Goal: Task Accomplishment & Management: Manage account settings

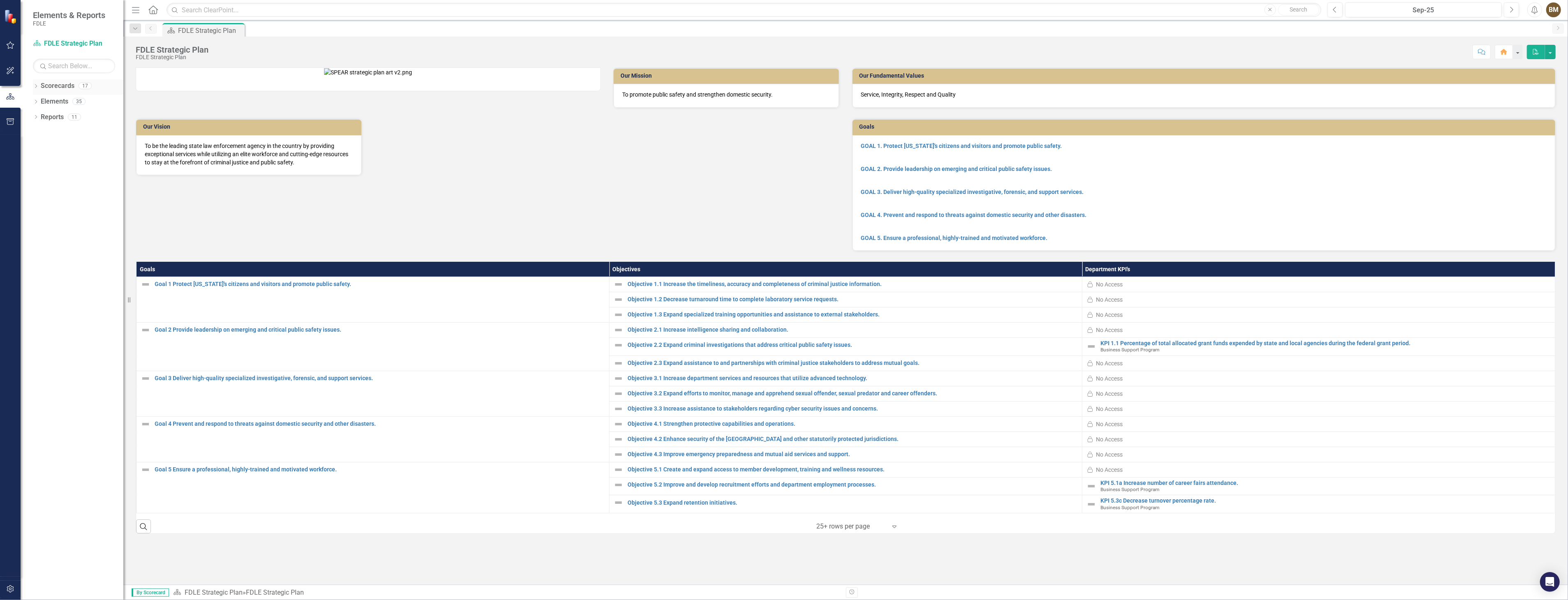
click at [35, 85] on icon "Dropdown" at bounding box center [36, 86] width 5 height 4
click at [38, 131] on icon "Dropdown" at bounding box center [40, 133] width 6 height 5
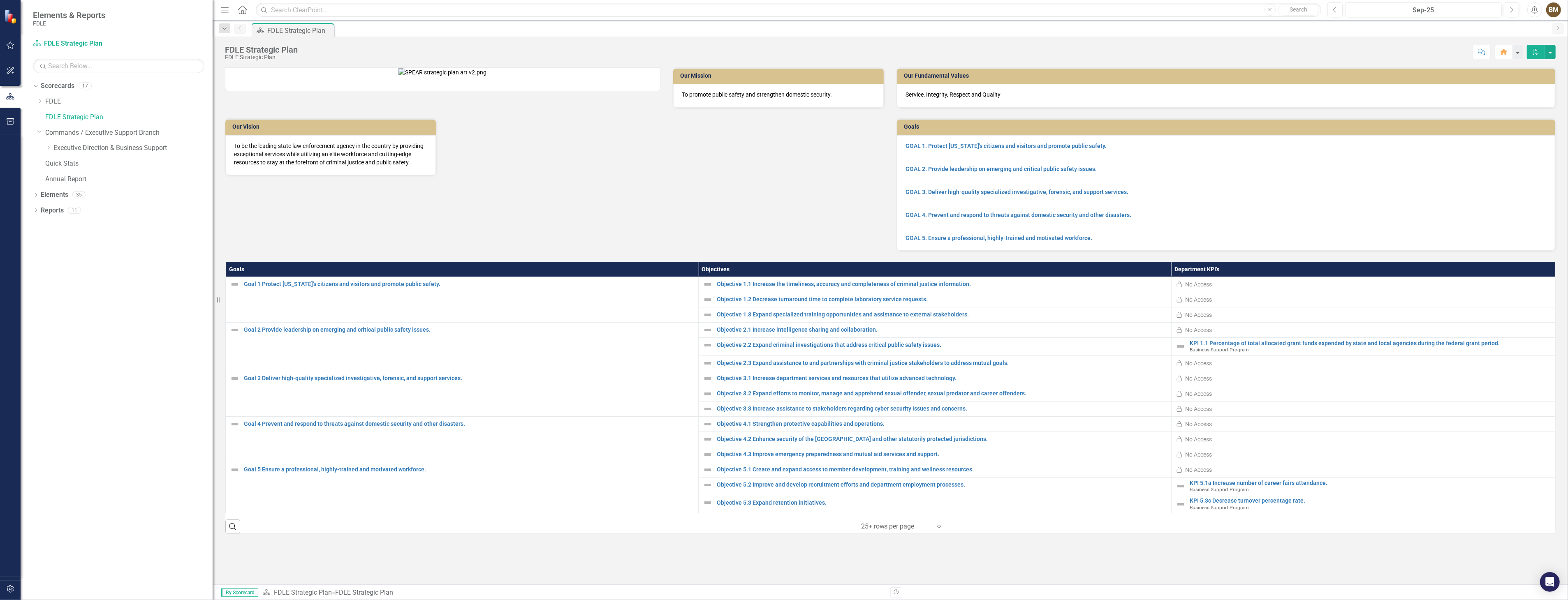
drag, startPoint x: 124, startPoint y: 106, endPoint x: 214, endPoint y: 137, distance: 95.2
click at [214, 137] on div "Resize" at bounding box center [215, 300] width 6 height 600
click at [48, 149] on icon "Dropdown" at bounding box center [48, 149] width 6 height 5
click at [79, 163] on link "Business Support Program" at bounding box center [137, 164] width 152 height 10
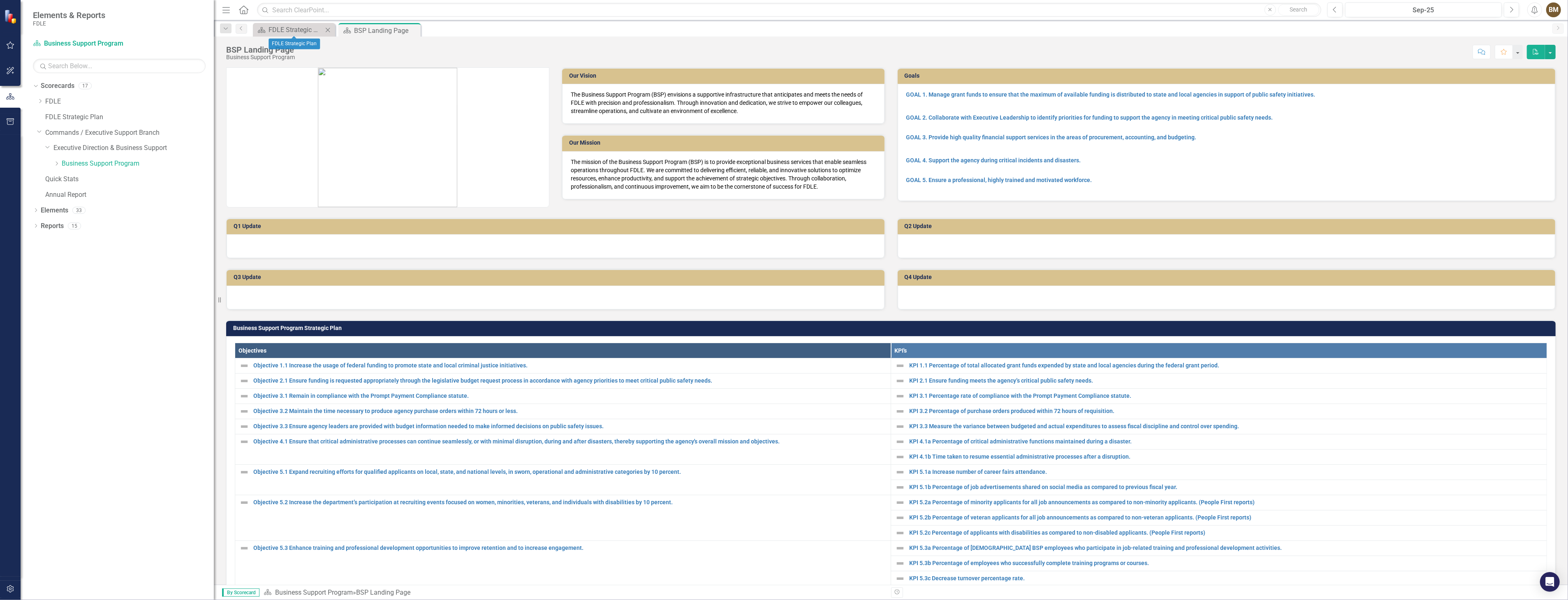
click at [329, 29] on icon "Close" at bounding box center [328, 29] width 8 height 6
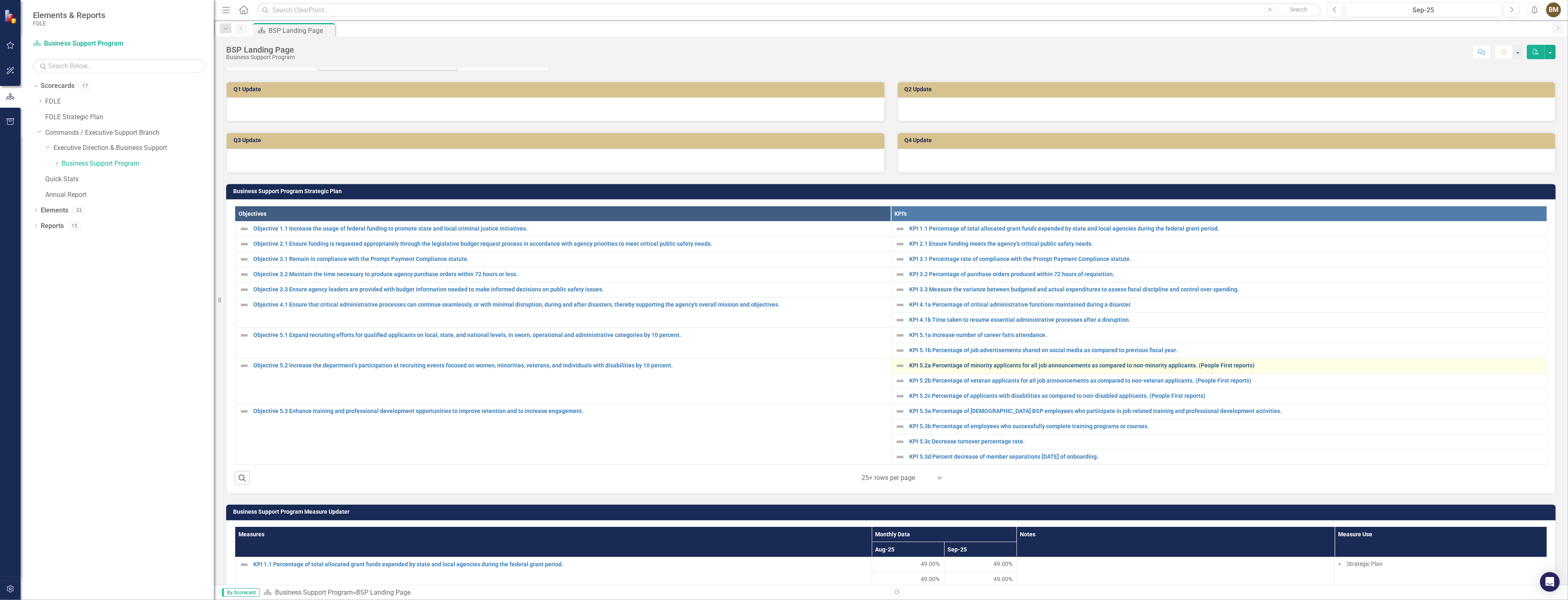
click at [952, 364] on link "KPI 5.2a Percentage of minority applicants for all job announcements as compare…" at bounding box center [1225, 365] width 633 height 6
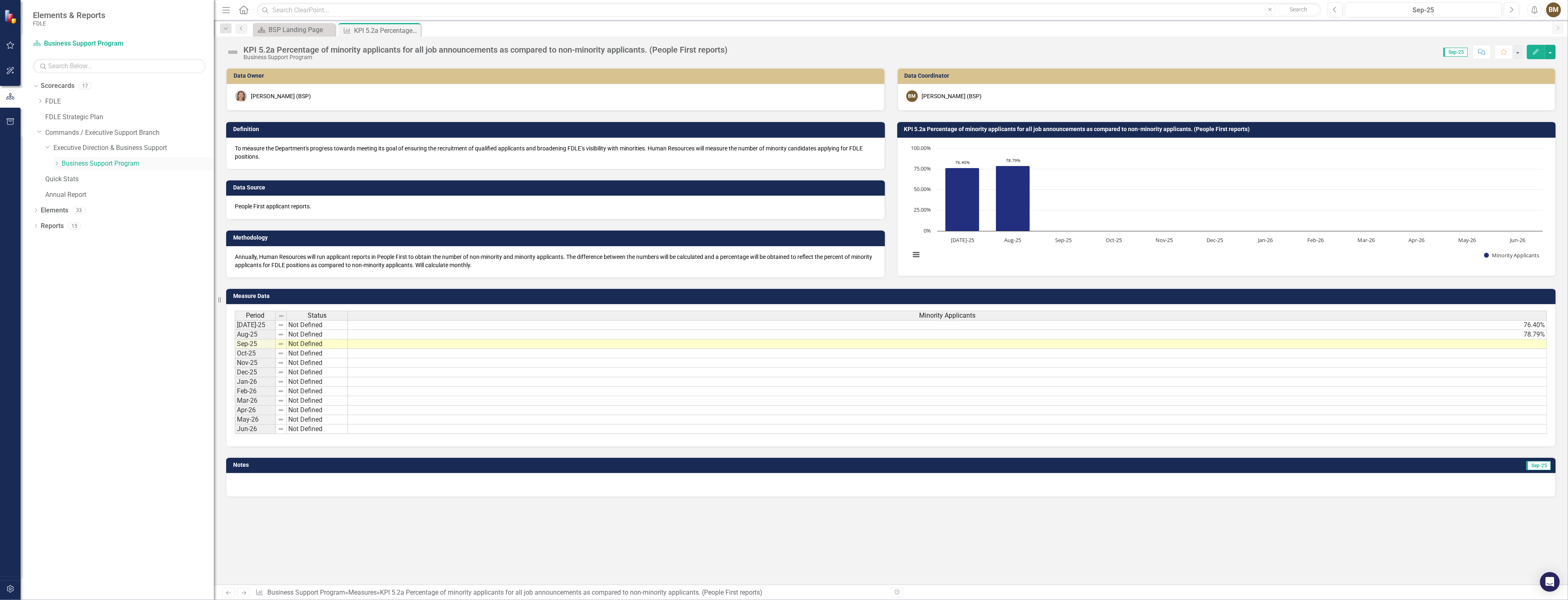
click at [54, 163] on icon "Dropdown" at bounding box center [56, 164] width 6 height 5
click at [55, 118] on link "FDLE Strategic Plan" at bounding box center [129, 118] width 168 height 10
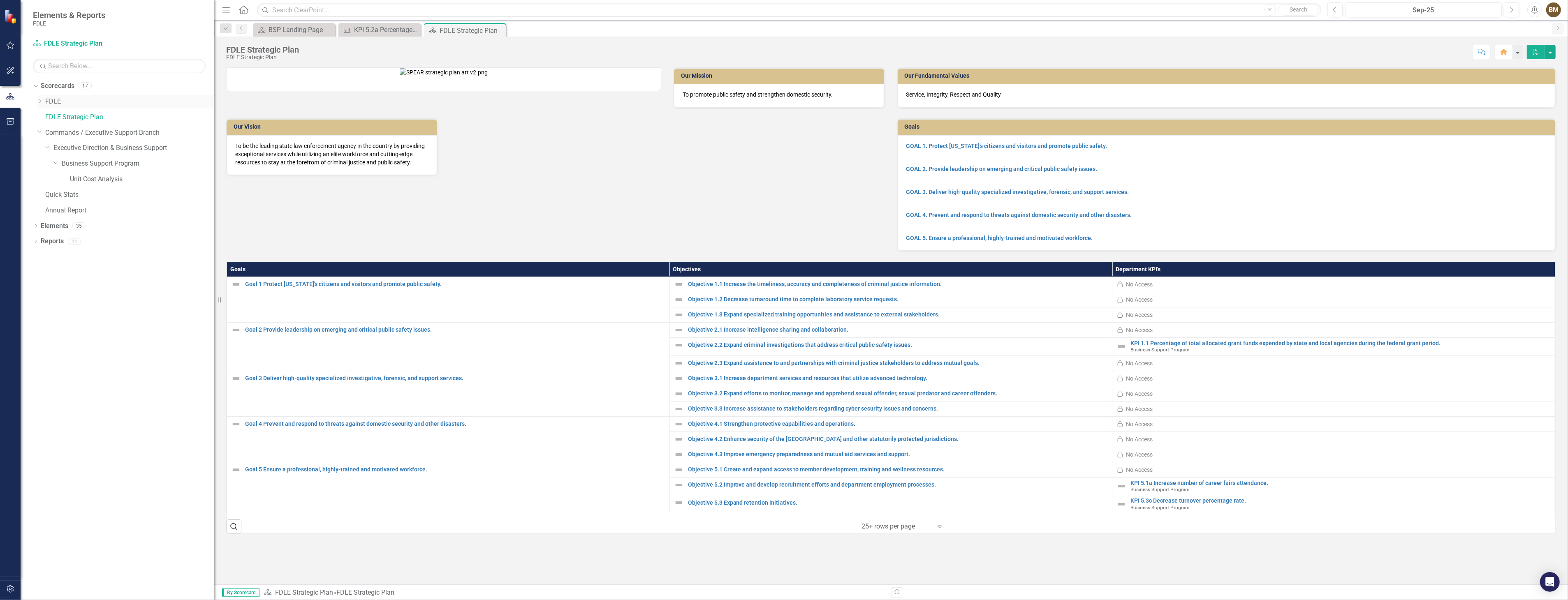
click at [38, 102] on icon "Dropdown" at bounding box center [40, 101] width 6 height 5
click at [50, 132] on icon "Dropdown" at bounding box center [48, 133] width 6 height 5
click at [112, 179] on link "Report Tracking 2025" at bounding box center [137, 179] width 152 height 10
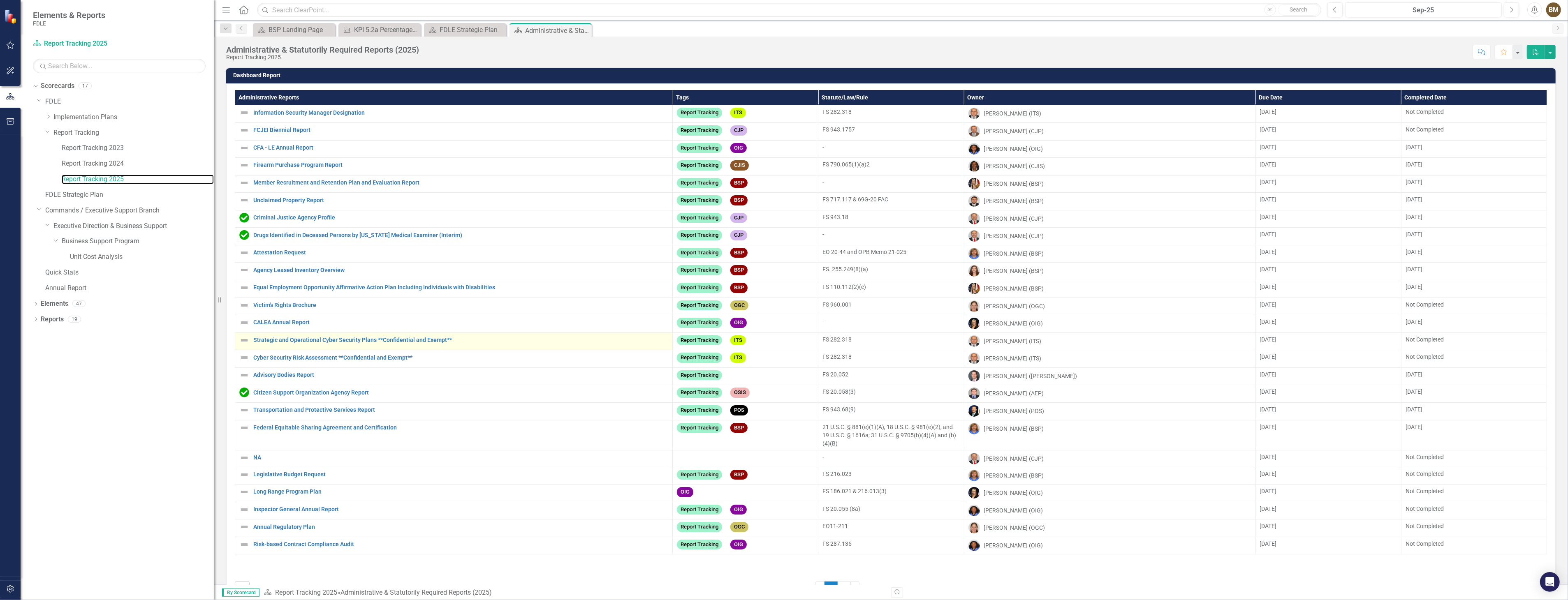
scroll to position [27, 0]
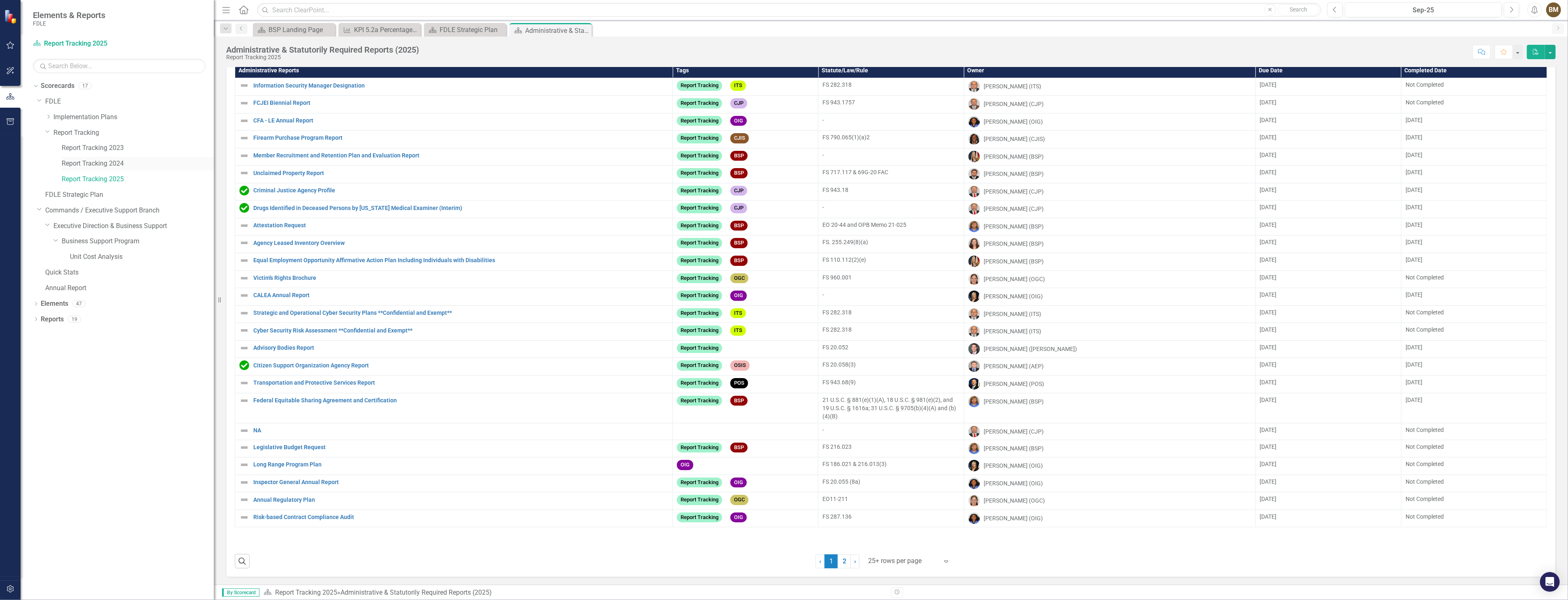
click at [88, 162] on link "Report Tracking 2024" at bounding box center [137, 164] width 152 height 10
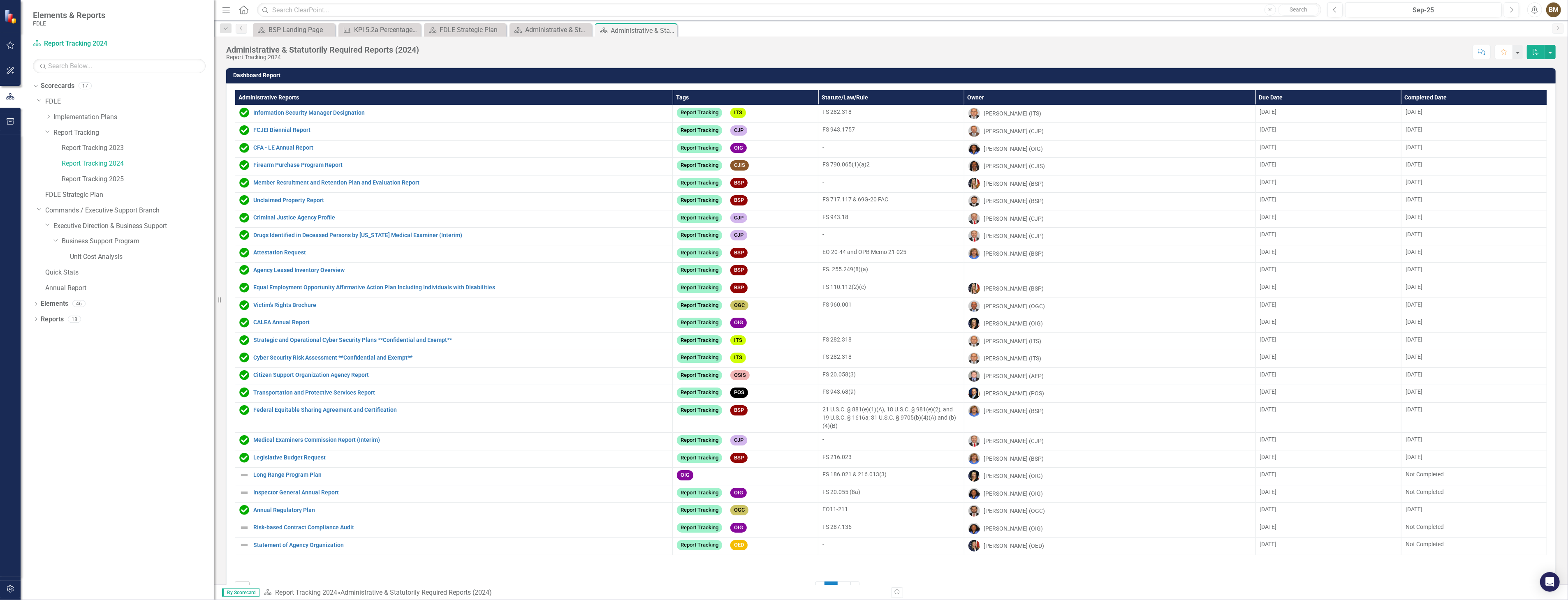
click at [0, 0] on icon "Close" at bounding box center [0, 0] width 0 height 0
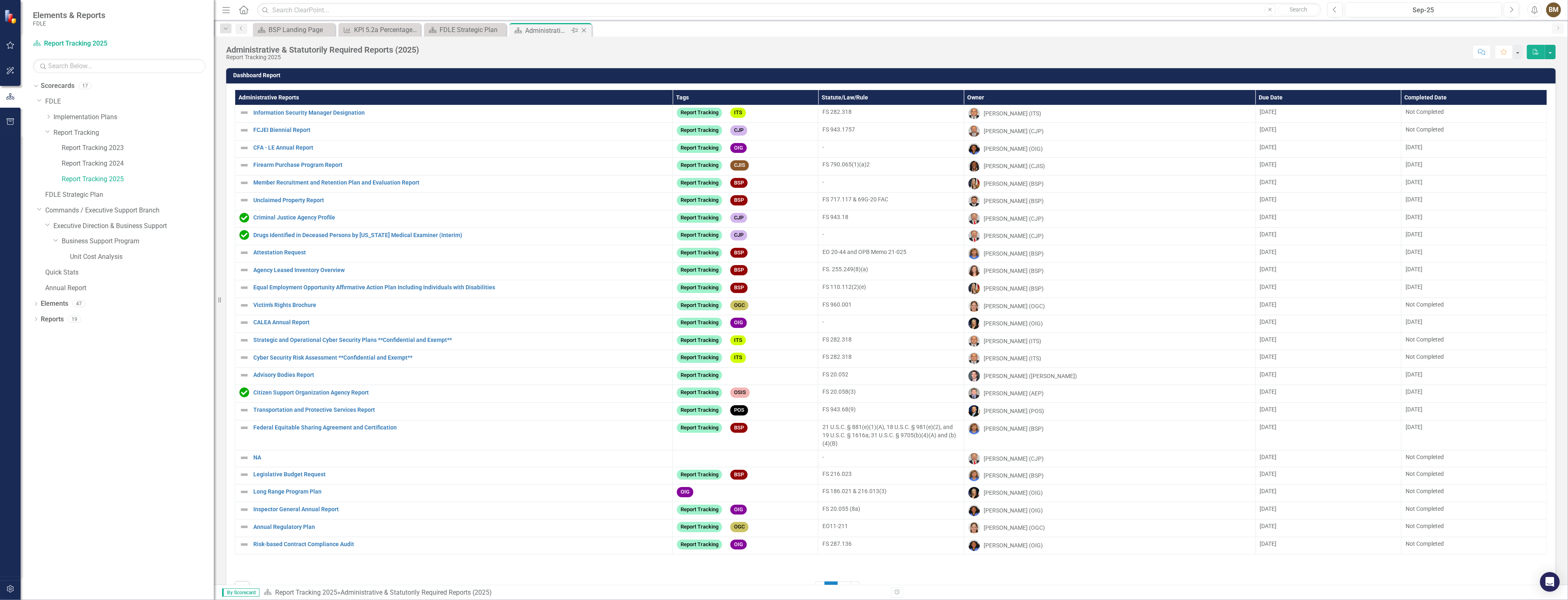
click at [584, 29] on icon "Close" at bounding box center [583, 29] width 8 height 6
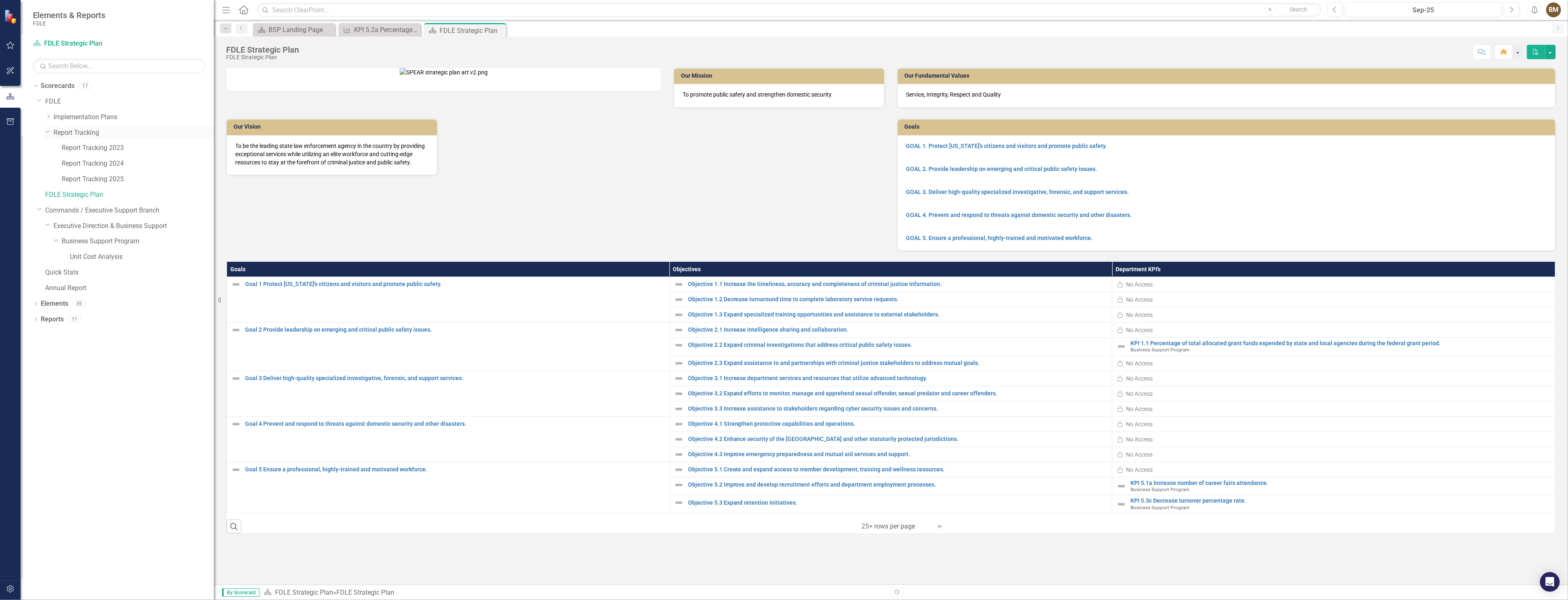
click at [48, 130] on icon "Dropdown" at bounding box center [48, 131] width 5 height 6
click at [54, 193] on icon "Dropdown" at bounding box center [56, 193] width 5 height 6
click at [54, 195] on icon "Dropdown" at bounding box center [56, 195] width 6 height 5
click at [113, 196] on link "Business Support Program" at bounding box center [137, 195] width 152 height 10
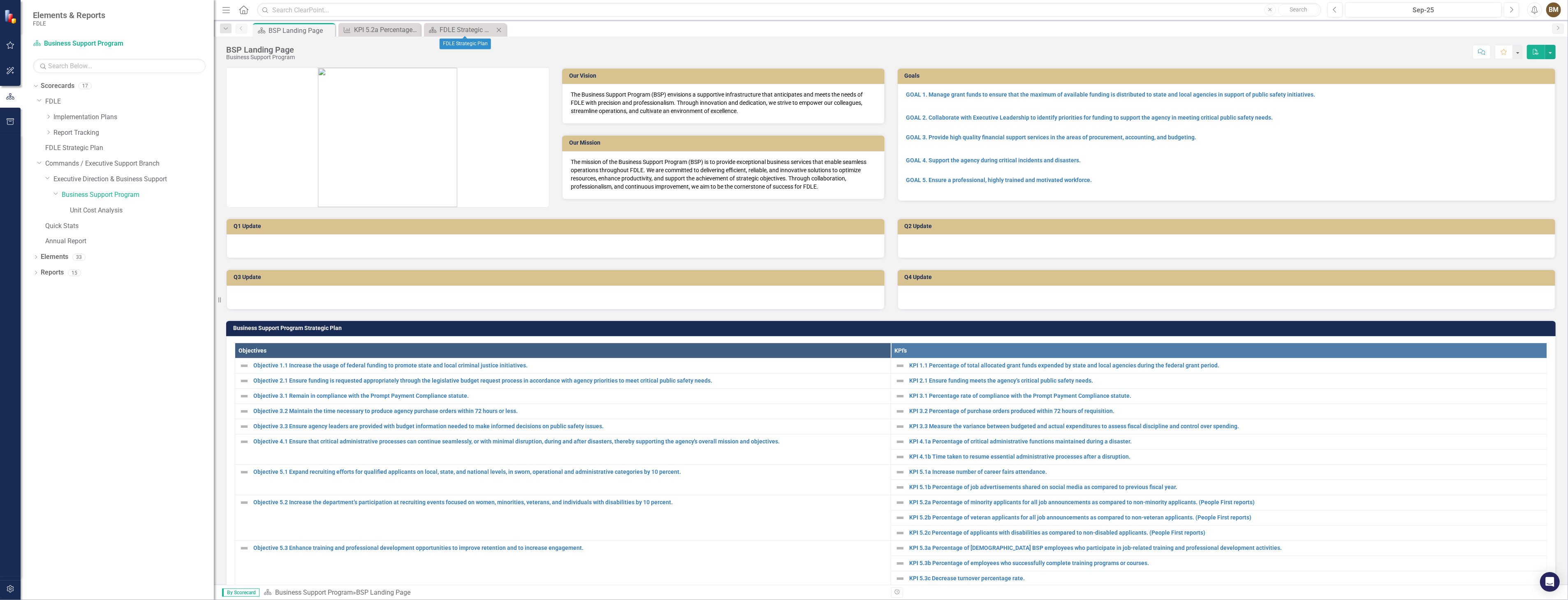
click at [499, 30] on icon at bounding box center [499, 29] width 4 height 4
click at [416, 29] on icon "Close" at bounding box center [413, 29] width 8 height 6
click at [81, 194] on link "Business Support Program" at bounding box center [137, 195] width 152 height 10
click at [55, 194] on icon at bounding box center [56, 194] width 4 height 2
click at [55, 194] on icon "Dropdown" at bounding box center [56, 195] width 6 height 5
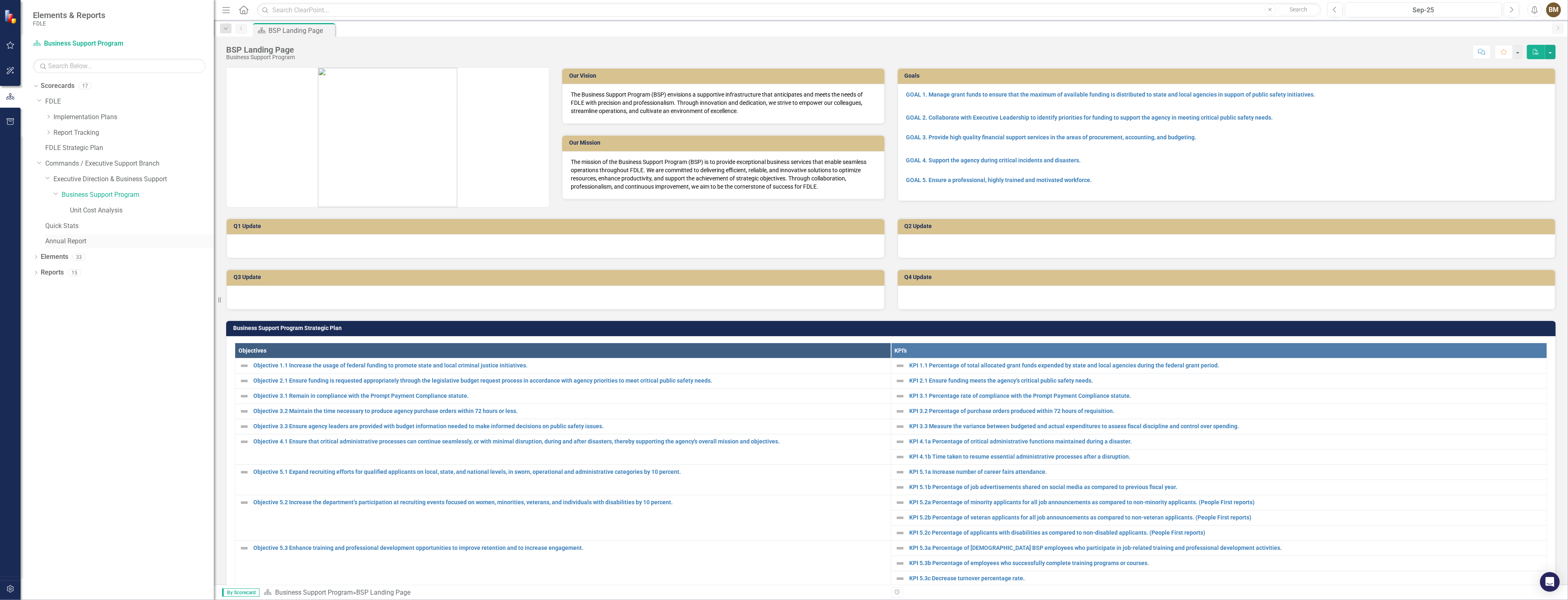
click at [70, 239] on link "Annual Report" at bounding box center [129, 241] width 168 height 10
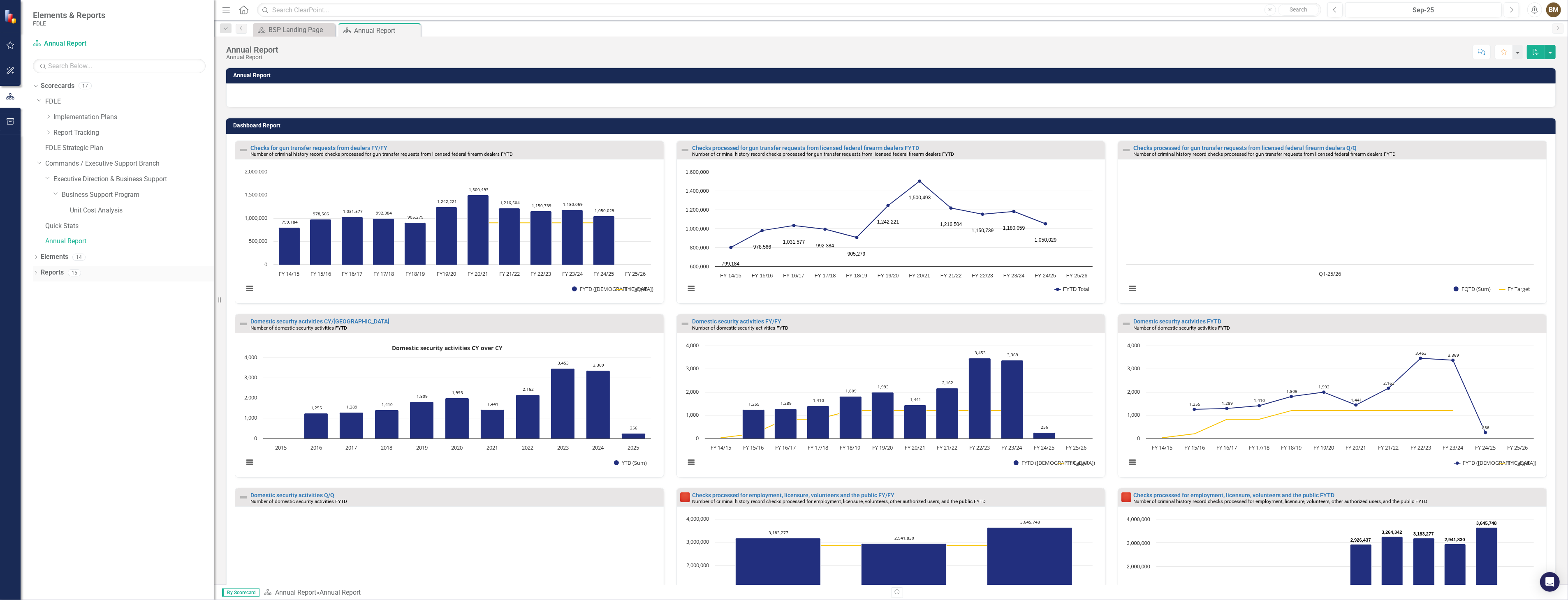
click at [39, 272] on div "Dropdown Reports 15" at bounding box center [123, 274] width 181 height 16
click at [35, 272] on icon "Dropdown" at bounding box center [36, 273] width 5 height 4
click at [41, 346] on icon "Dropdown" at bounding box center [39, 347] width 5 height 4
click at [53, 331] on div "Objectives" at bounding box center [128, 333] width 170 height 7
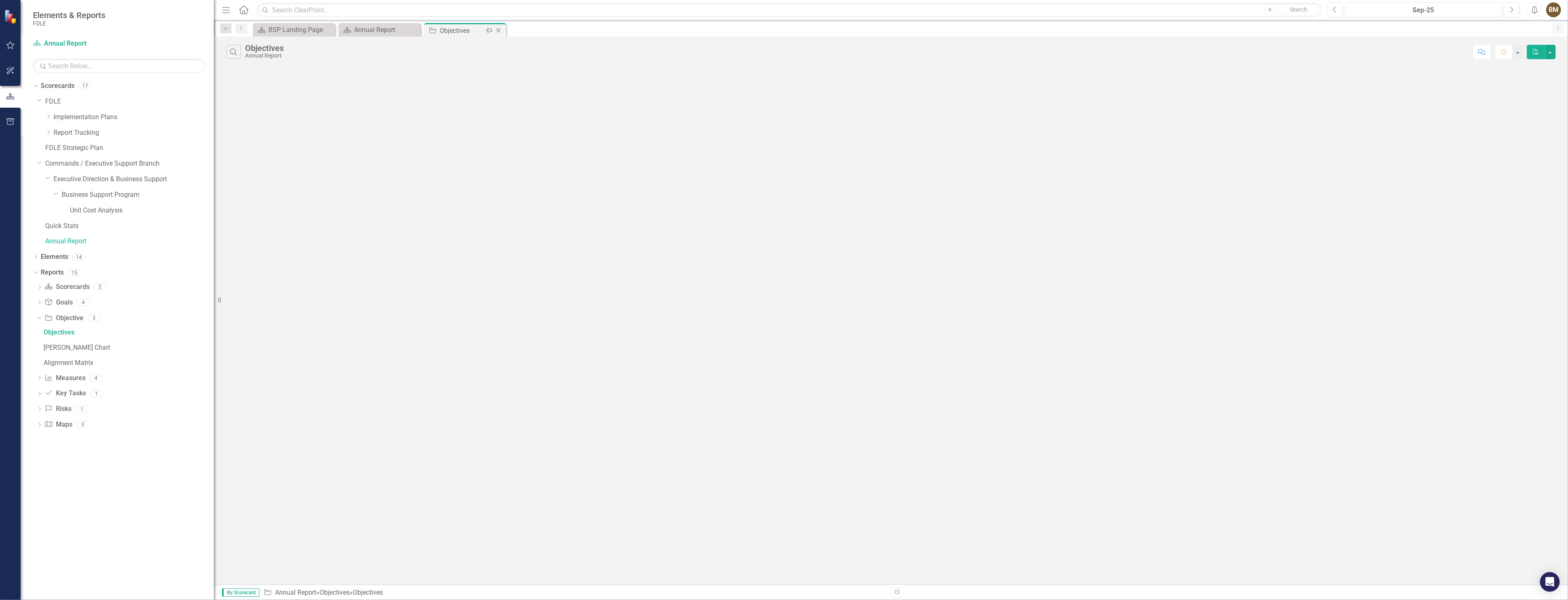
click at [500, 30] on icon "Close" at bounding box center [498, 29] width 8 height 6
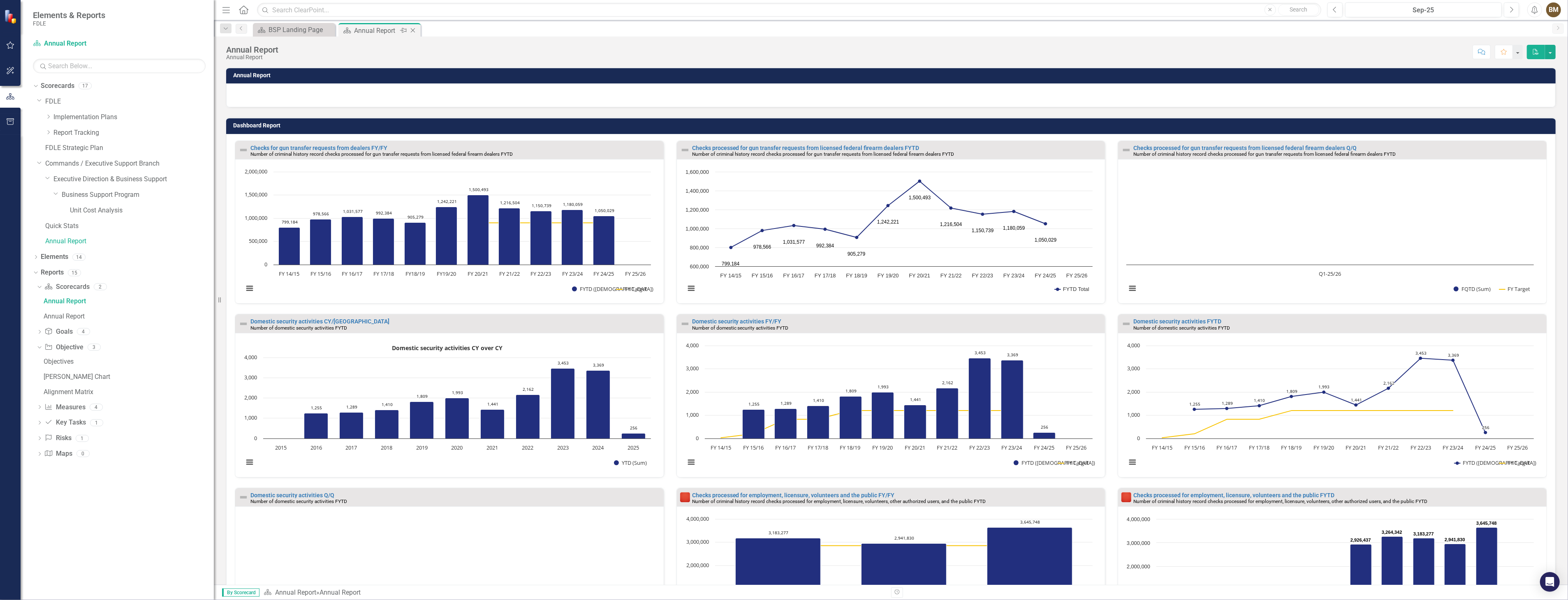
click at [413, 30] on icon "Close" at bounding box center [412, 29] width 8 height 6
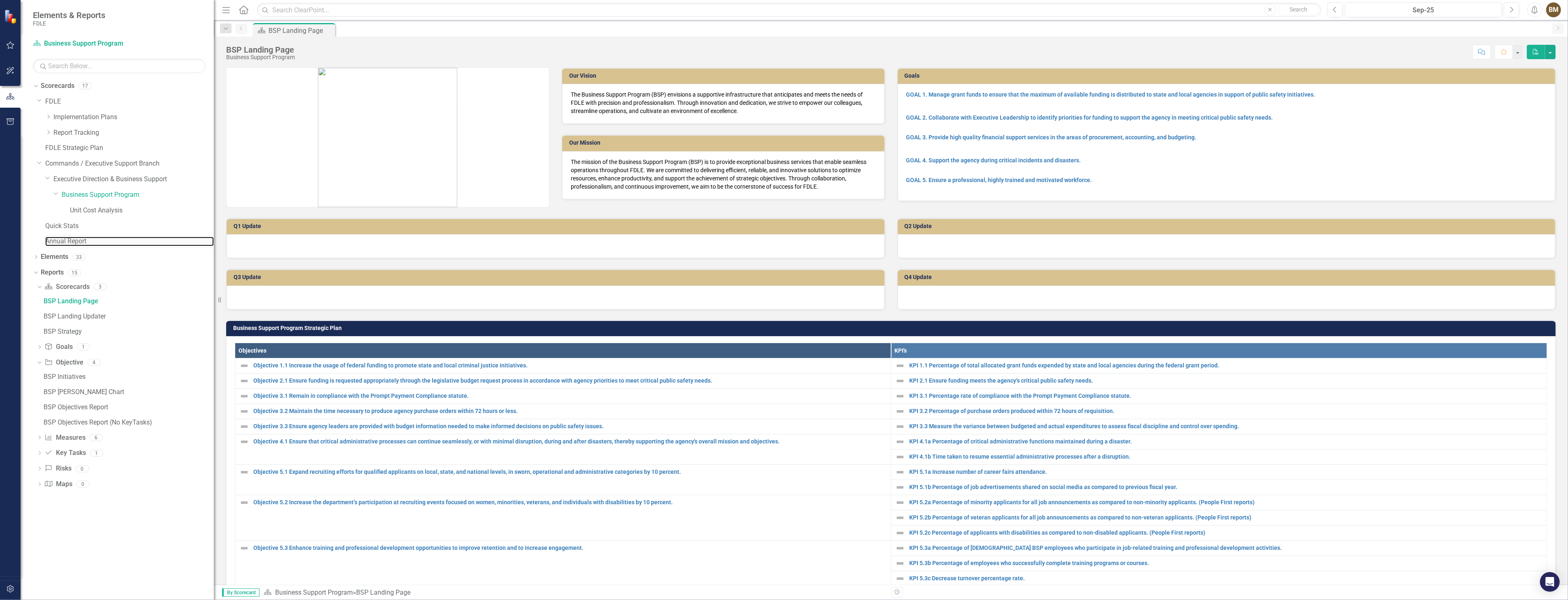
drag, startPoint x: 65, startPoint y: 239, endPoint x: 114, endPoint y: 235, distance: 49.2
click at [65, 239] on link "Annual Report" at bounding box center [129, 241] width 168 height 10
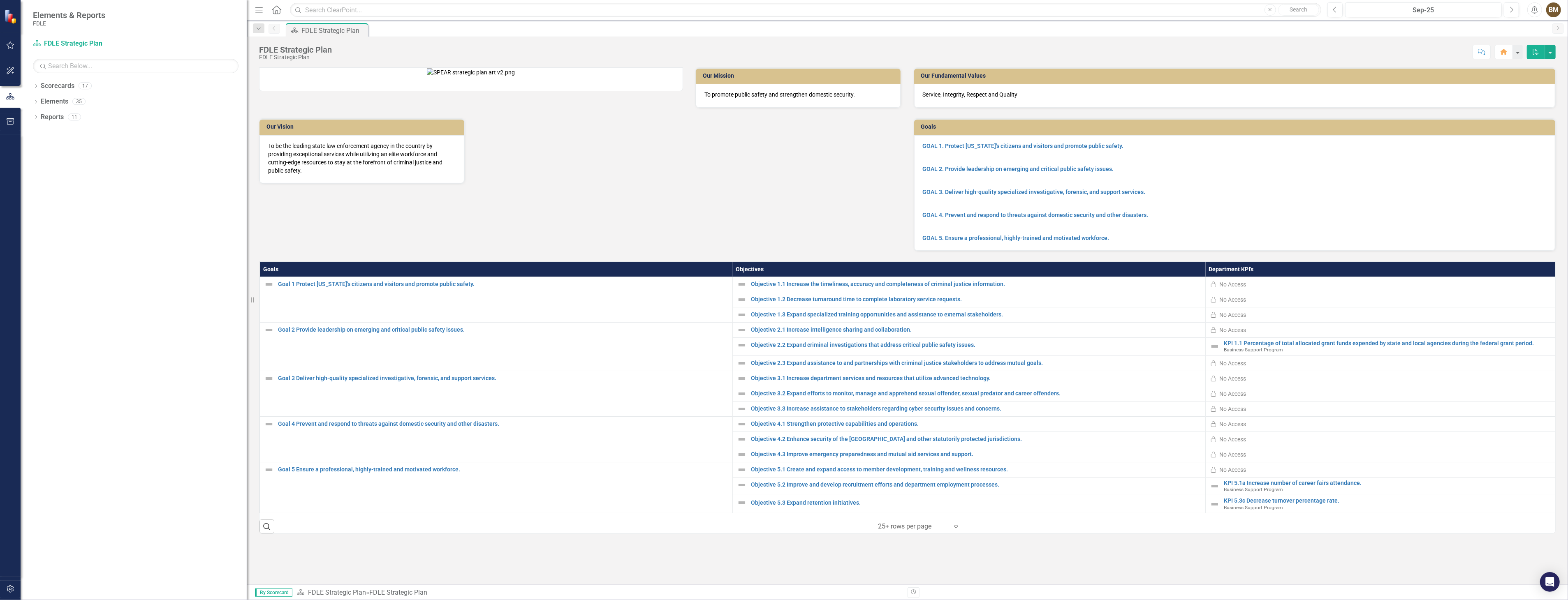
drag, startPoint x: 124, startPoint y: 137, endPoint x: 253, endPoint y: 142, distance: 129.1
click at [253, 142] on div "Resize" at bounding box center [249, 300] width 6 height 600
click at [35, 86] on icon "Dropdown" at bounding box center [36, 86] width 5 height 4
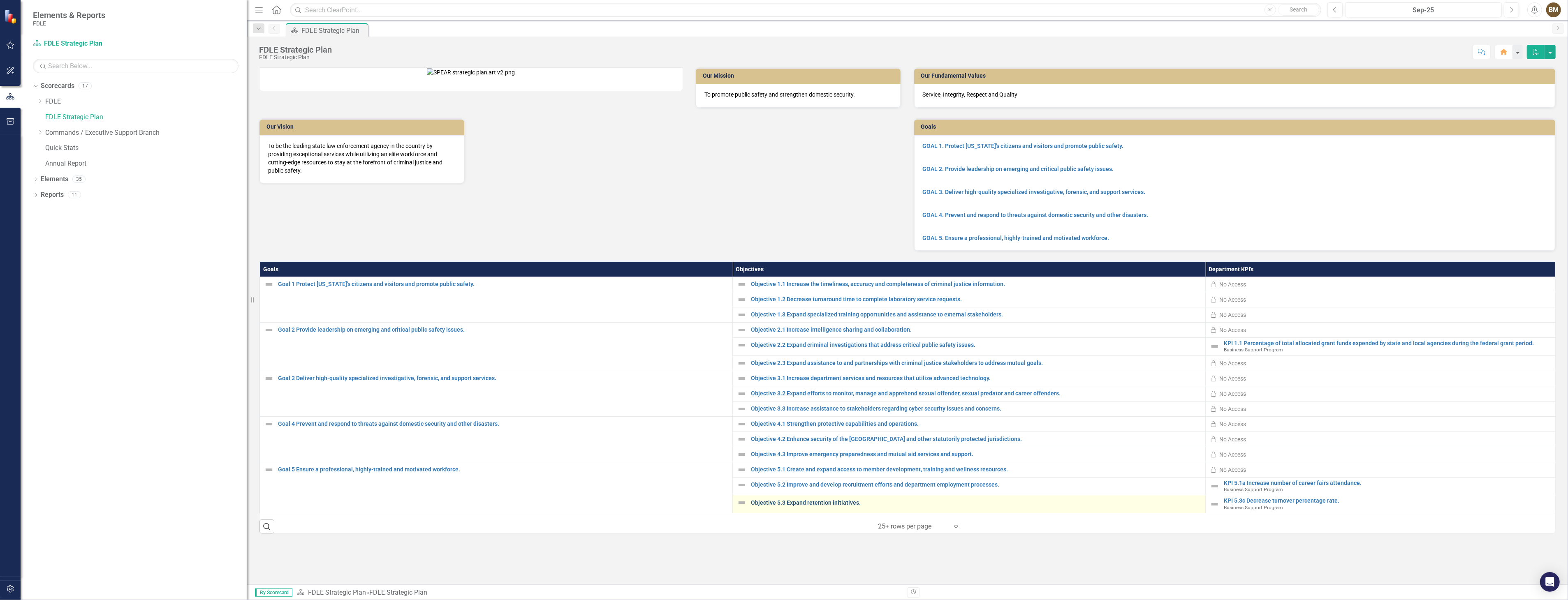
click at [827, 507] on link "Objective 5.3 Expand retention initiatives." at bounding box center [976, 503] width 451 height 6
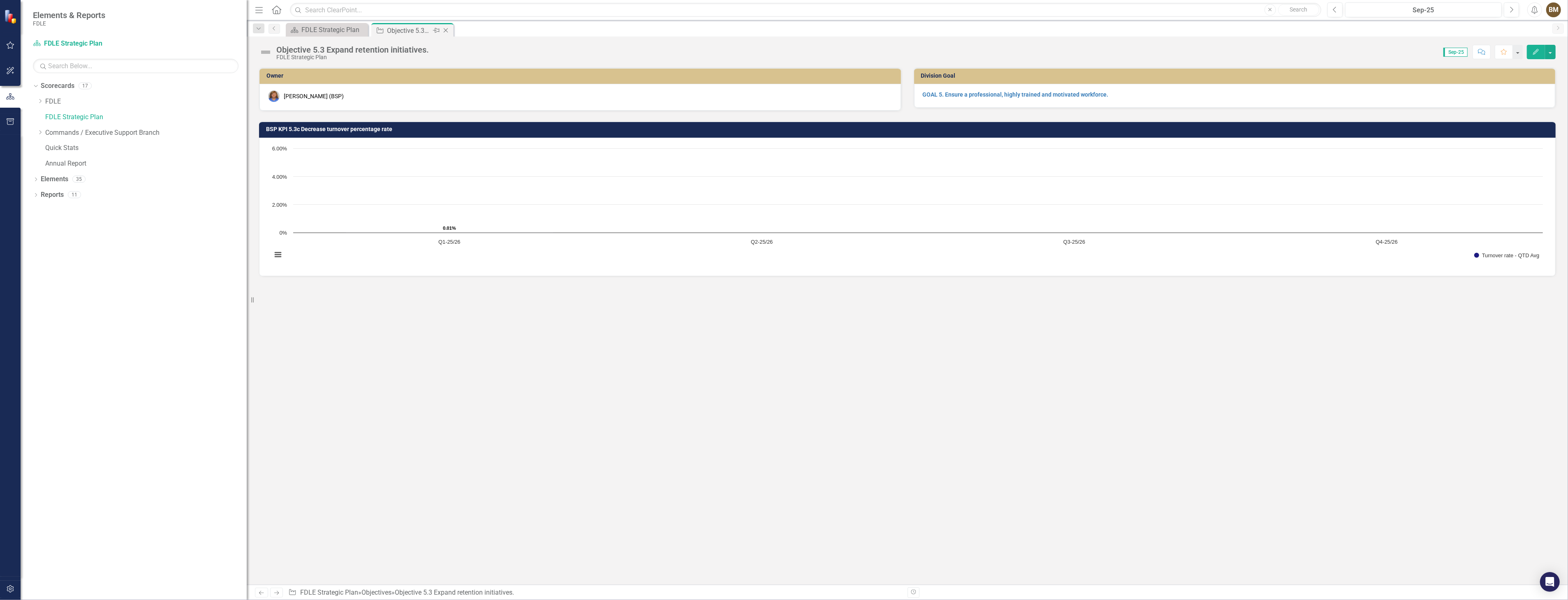
click at [447, 30] on icon "Close" at bounding box center [445, 29] width 8 height 6
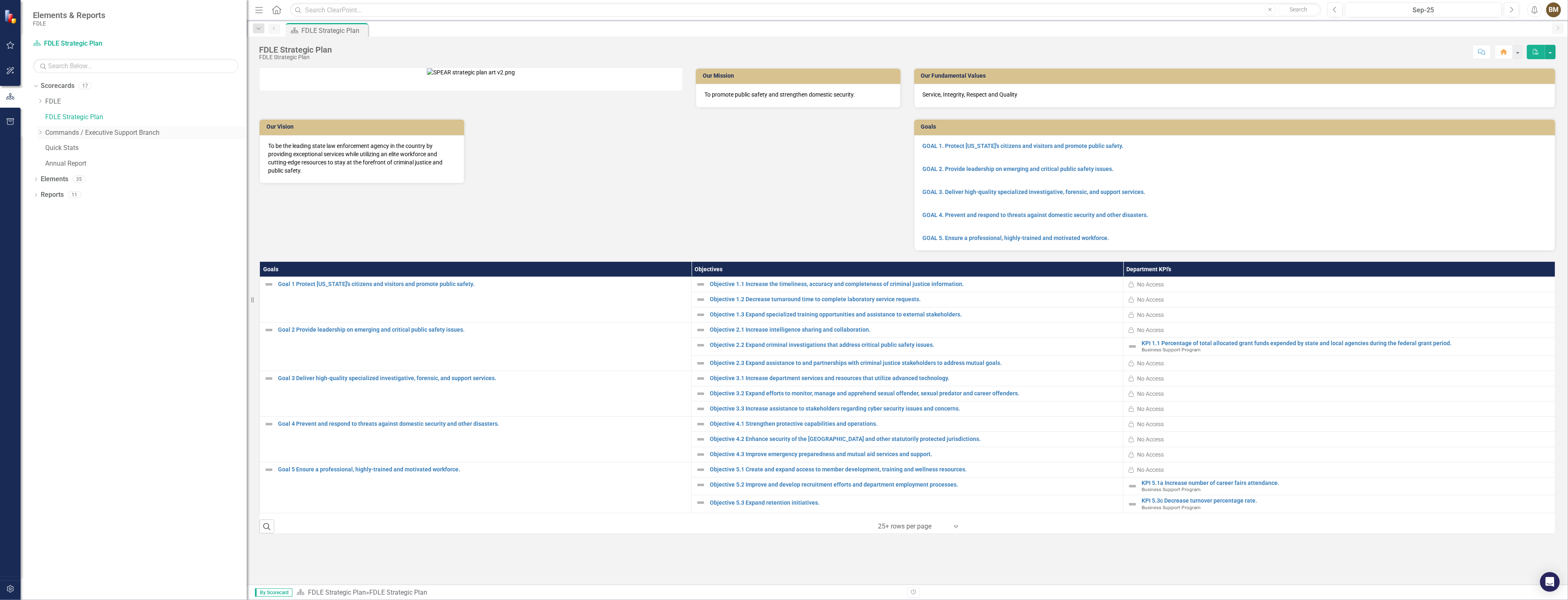
click at [43, 134] on icon "Dropdown" at bounding box center [40, 133] width 6 height 5
click at [47, 147] on icon "Dropdown" at bounding box center [48, 149] width 6 height 5
click at [76, 163] on link "Business Support Program" at bounding box center [154, 164] width 185 height 10
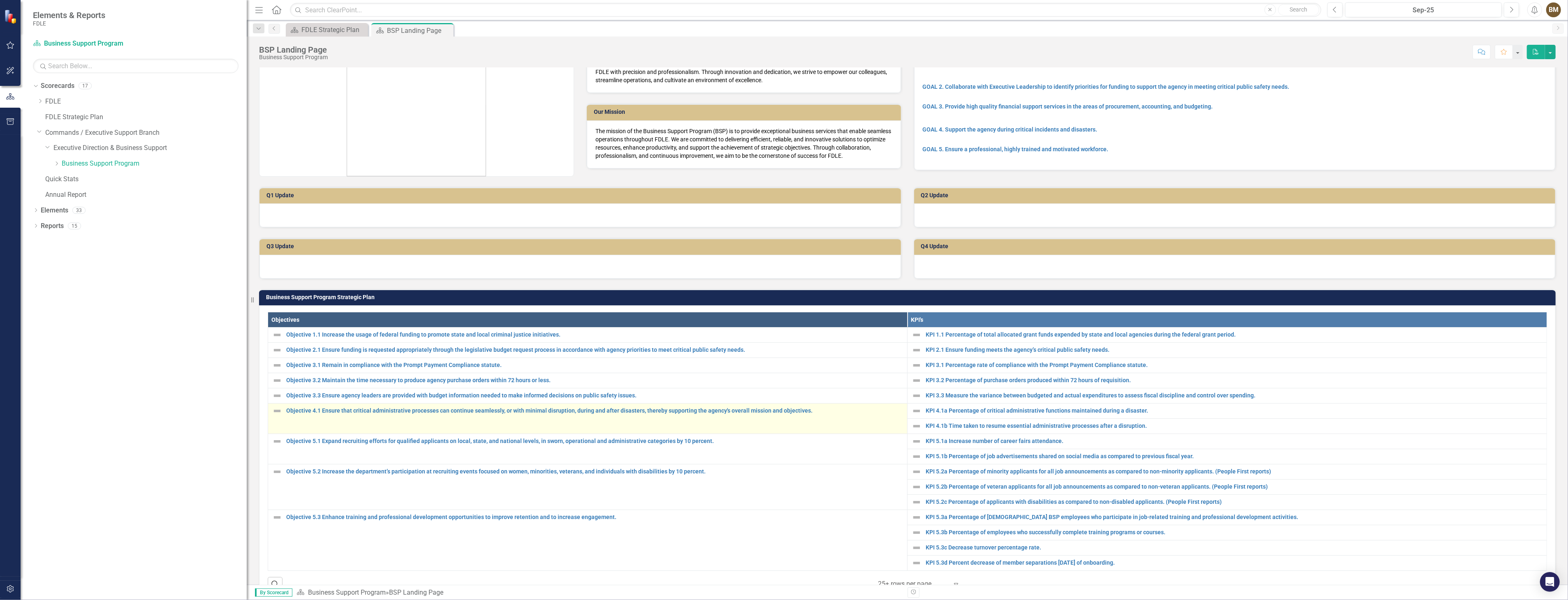
scroll to position [92, 0]
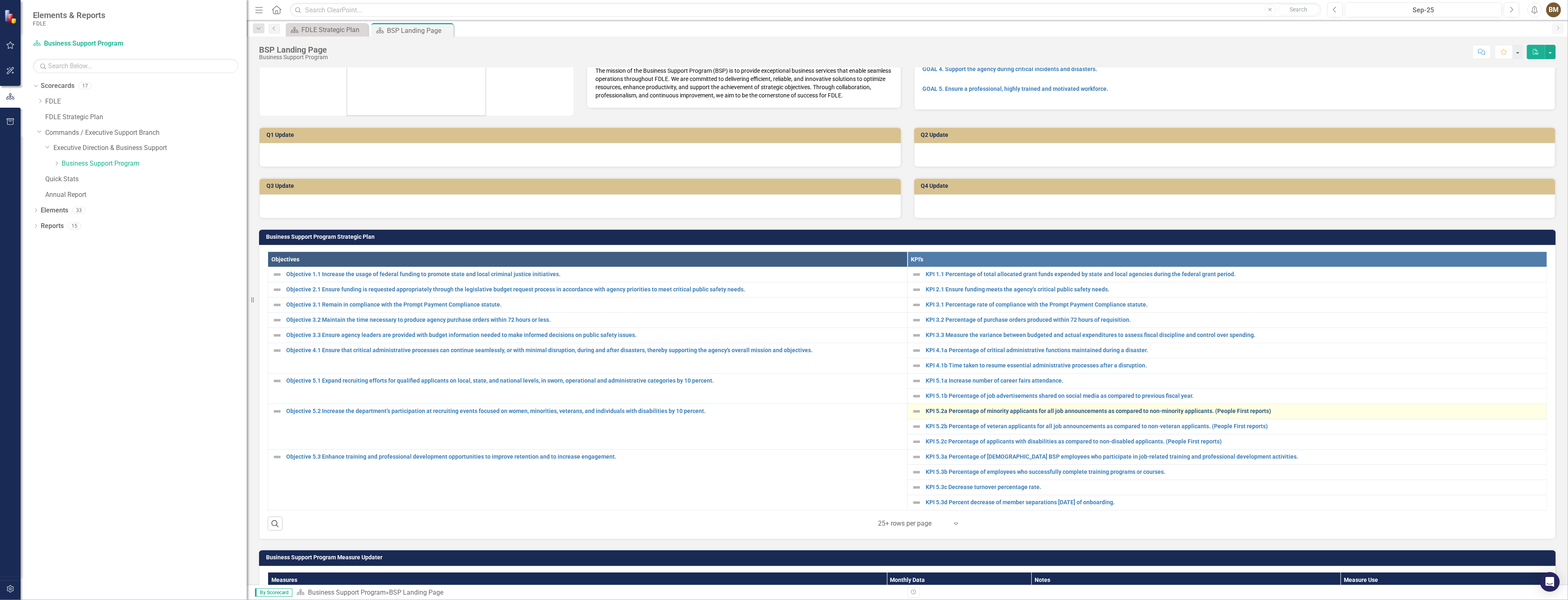
click at [969, 410] on link "KPI 5.2a Percentage of minority applicants for all job announcements as compare…" at bounding box center [1234, 411] width 617 height 6
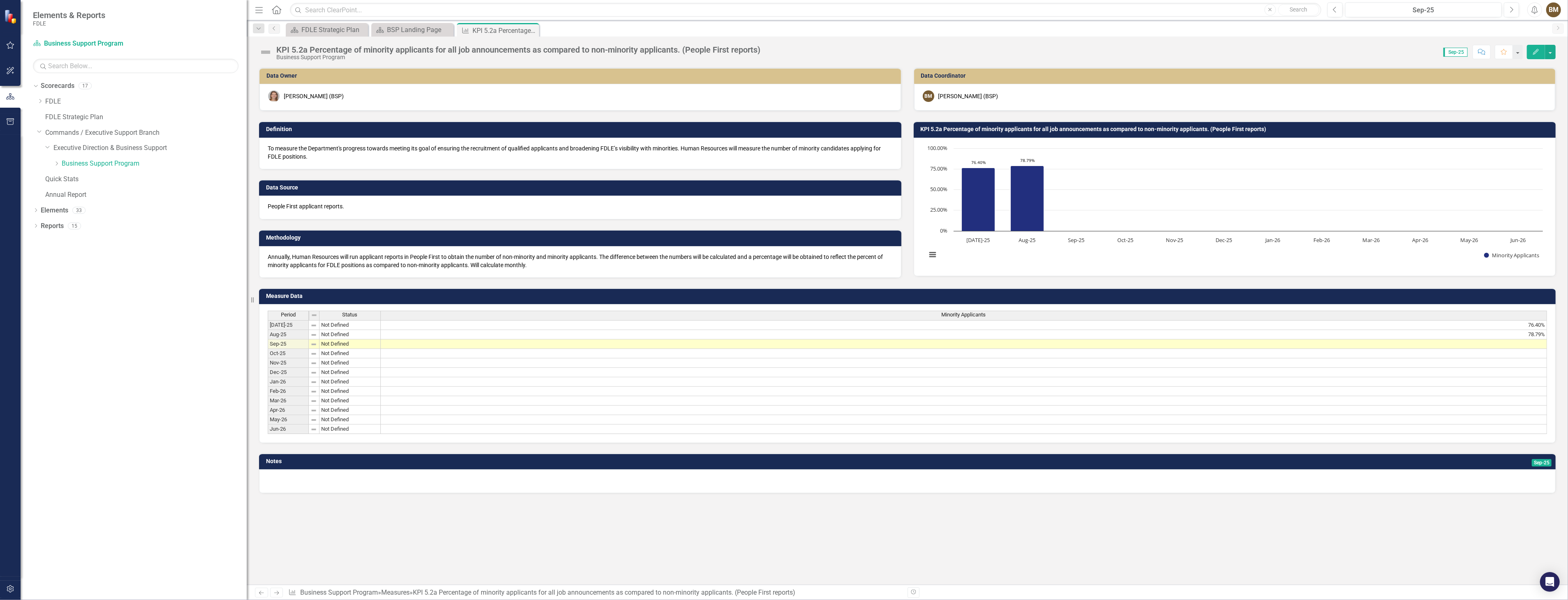
drag, startPoint x: 394, startPoint y: 323, endPoint x: 404, endPoint y: 324, distance: 10.0
click at [394, 323] on td "76.40%" at bounding box center [964, 325] width 1166 height 10
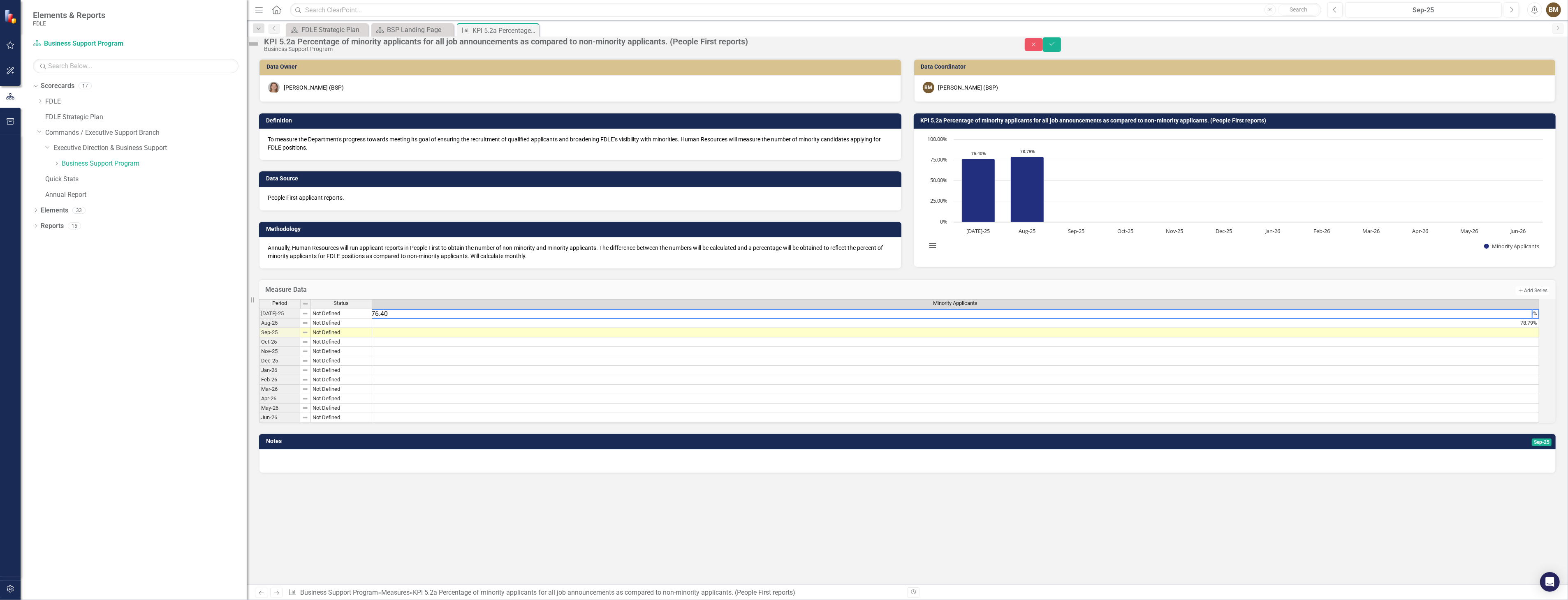
click at [259, 342] on div "Period Status Minority Applicants [DATE]-25 Not Defined 76.40% Aug-25 Not Defin…" at bounding box center [259, 361] width 0 height 124
click at [389, 328] on td "78.79%" at bounding box center [955, 323] width 1167 height 10
click at [877, 319] on td "776.40%" at bounding box center [955, 313] width 1167 height 10
drag, startPoint x: 769, startPoint y: 437, endPoint x: 857, endPoint y: 450, distance: 89.0
click at [857, 423] on div "Period Status Minority Applicants [DATE]-25 Not Defined 76.40% Aug-25 Not Defin…" at bounding box center [907, 361] width 1296 height 124
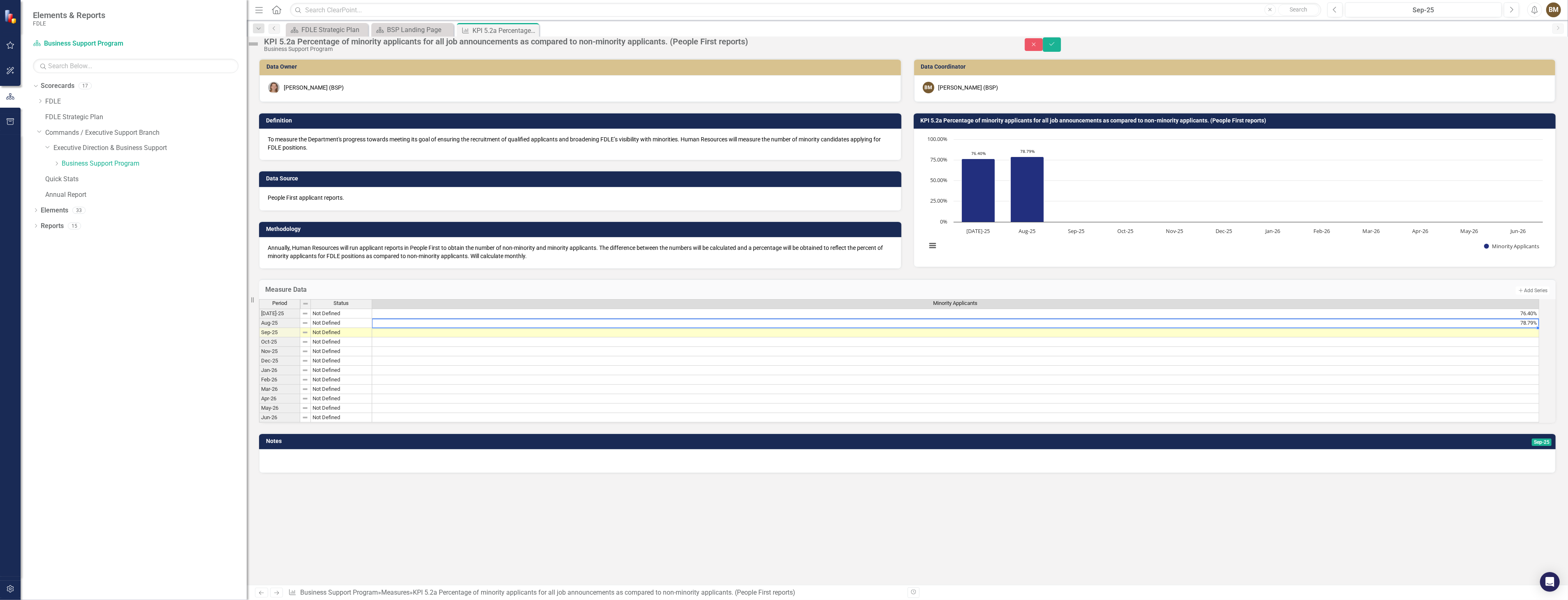
scroll to position [0, 5]
click at [839, 404] on td at bounding box center [955, 399] width 1167 height 10
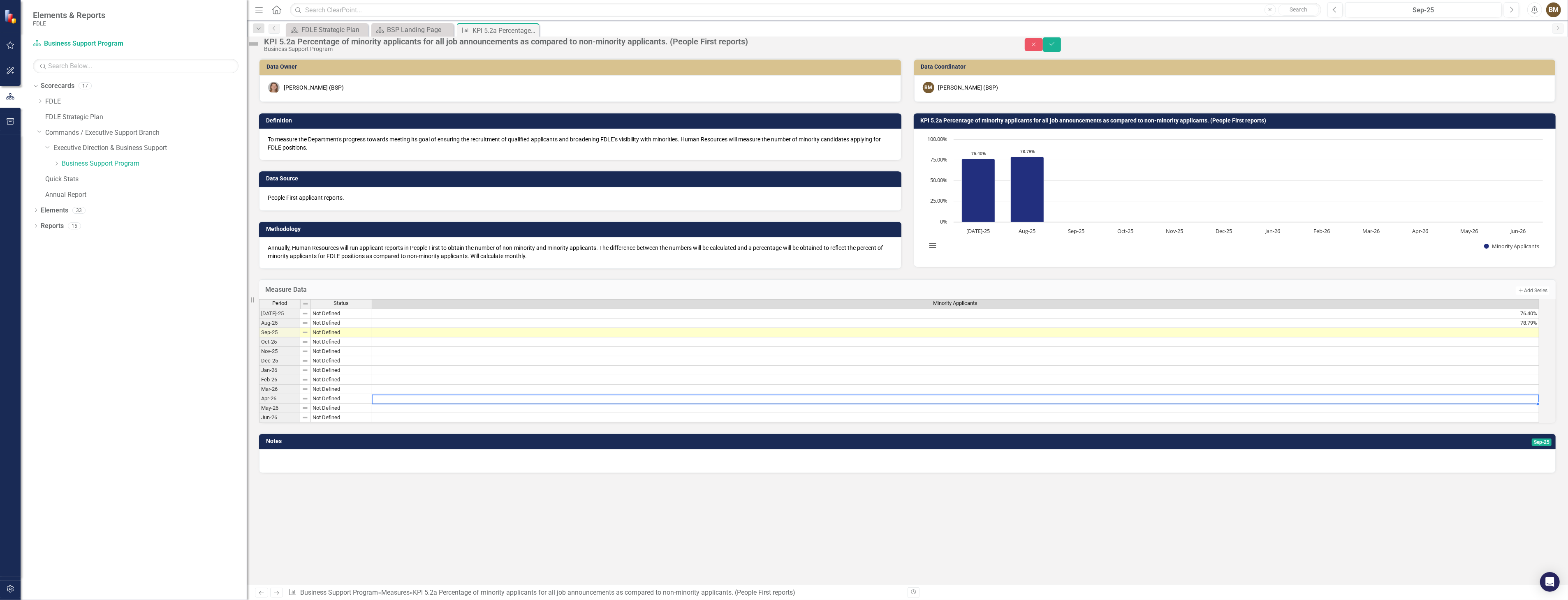
scroll to position [0, 0]
drag, startPoint x: 847, startPoint y: 439, endPoint x: 783, endPoint y: 444, distance: 64.2
click at [783, 423] on div "Period Status Minority Applicants [DATE]-25 Not Defined 76.40% Aug-25 Not Defin…" at bounding box center [907, 361] width 1296 height 124
click at [397, 337] on td at bounding box center [955, 333] width 1167 height 10
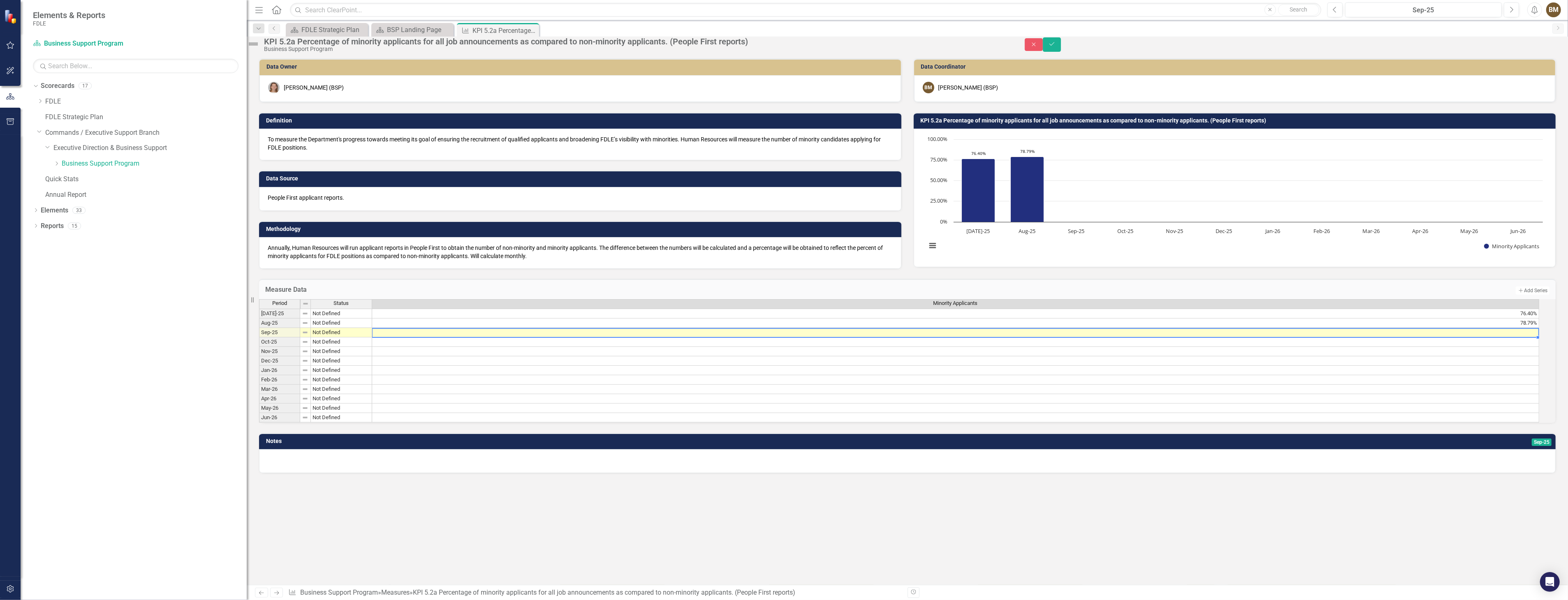
scroll to position [0, 5]
click at [396, 337] on td at bounding box center [955, 333] width 1167 height 10
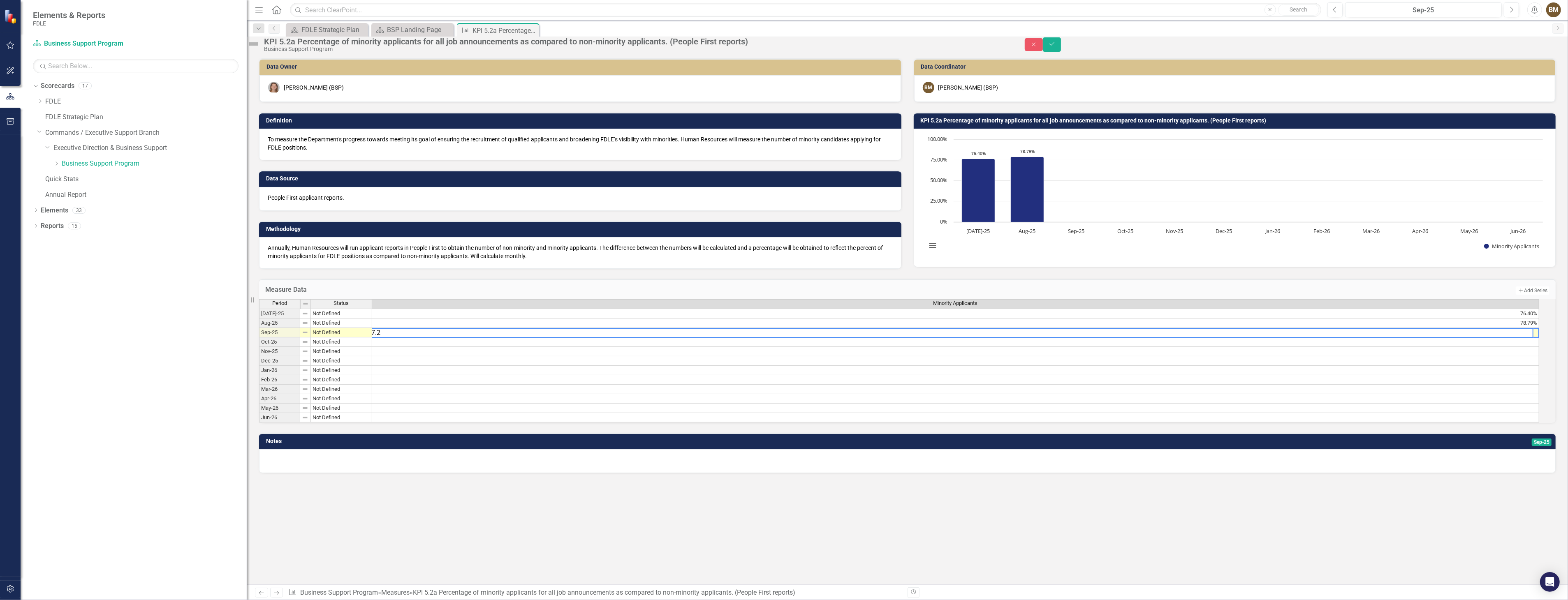
type textarea "67.28"
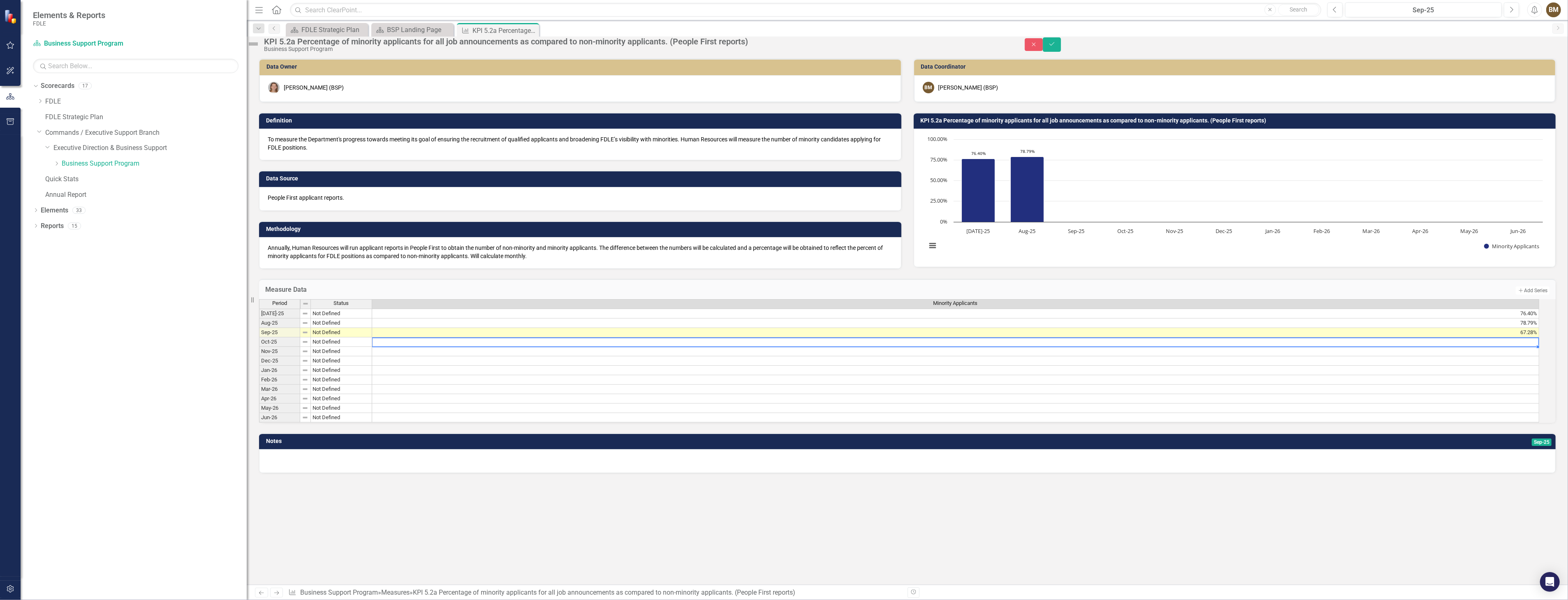
scroll to position [0, 0]
click at [1056, 47] on icon "Save" at bounding box center [1052, 44] width 7 height 5
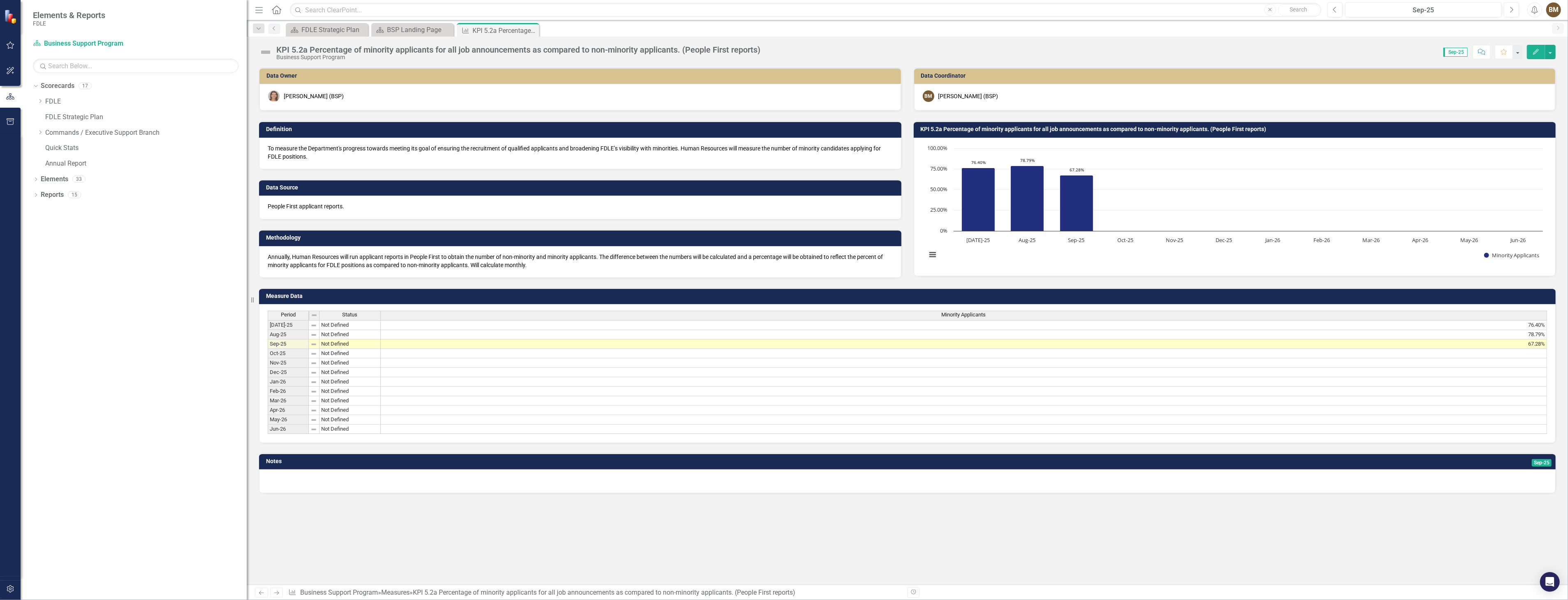
drag, startPoint x: 1515, startPoint y: 434, endPoint x: 1539, endPoint y: 436, distance: 24.1
click at [1541, 434] on div "Period Status Minority Applicants [DATE]-25 Not Defined 76.40% Aug-25 Not Defin…" at bounding box center [907, 372] width 1280 height 124
drag, startPoint x: 1527, startPoint y: 434, endPoint x: 1382, endPoint y: 442, distance: 145.2
click at [1386, 442] on div "Period Status Minority Applicants [DATE]-25 Not Defined 76.40% Aug-25 Not Defin…" at bounding box center [907, 374] width 1296 height 139
click at [420, 29] on div "BSP Landing Page" at bounding box center [414, 30] width 54 height 11
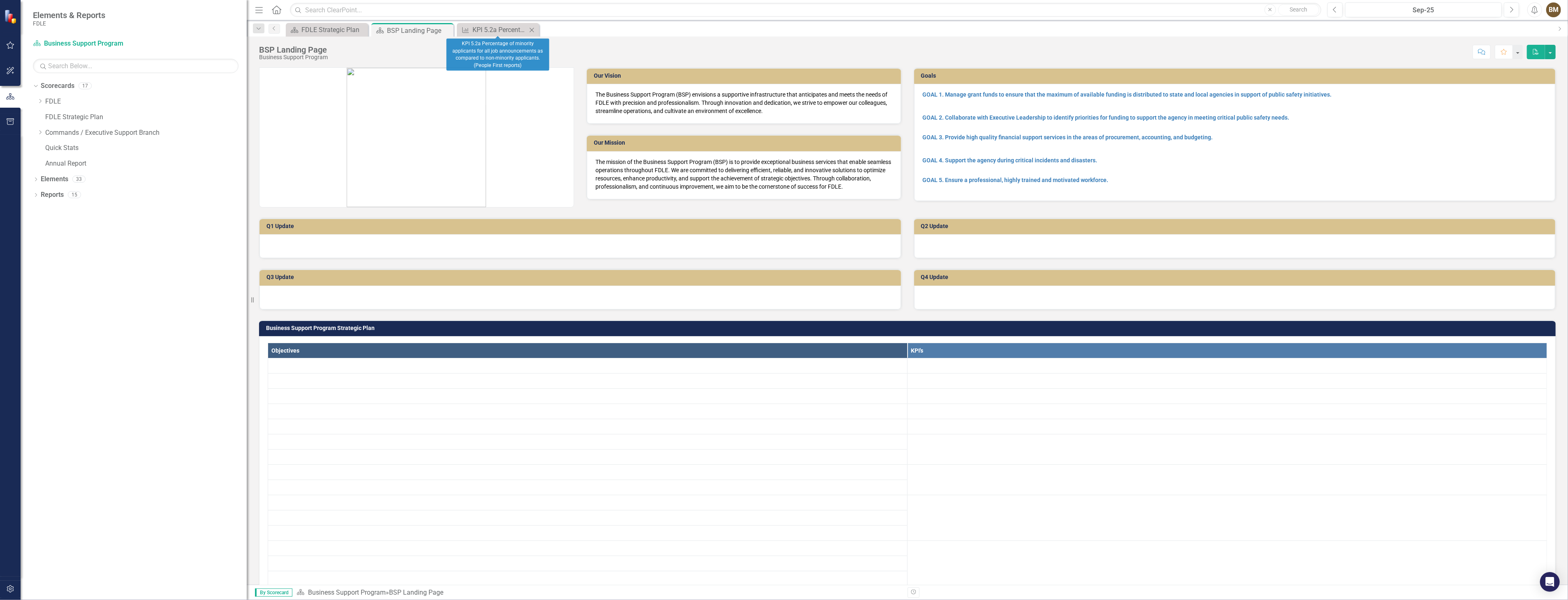
click at [531, 28] on icon "Close" at bounding box center [532, 29] width 8 height 6
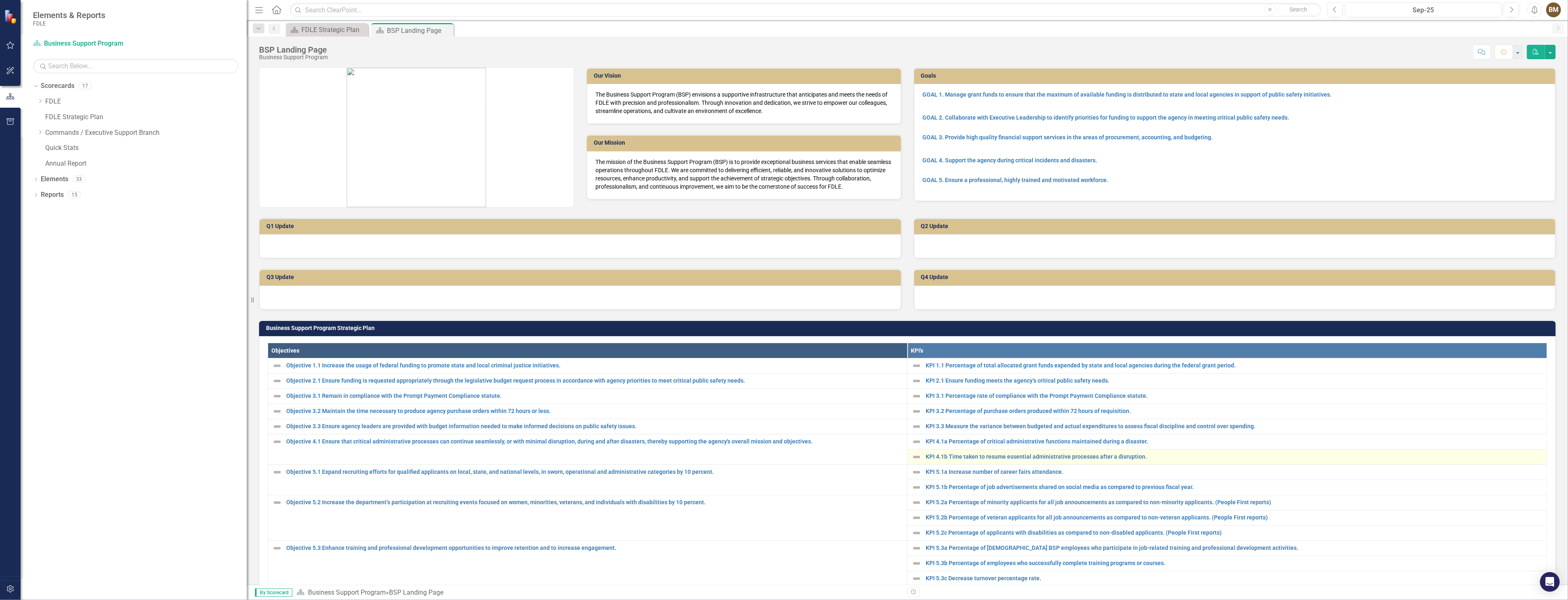
scroll to position [92, 0]
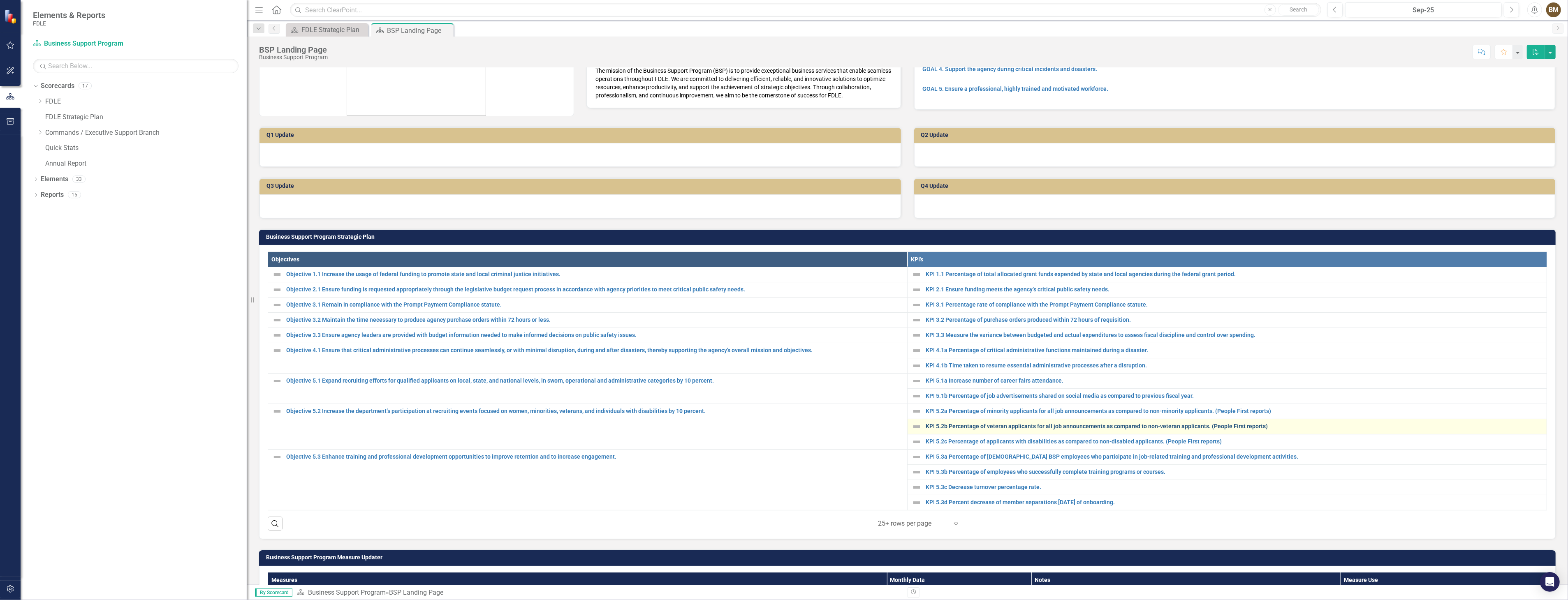
click at [959, 425] on link "KPI 5.2b Percentage of veteran applicants for all job announcements as compared…" at bounding box center [1234, 426] width 617 height 6
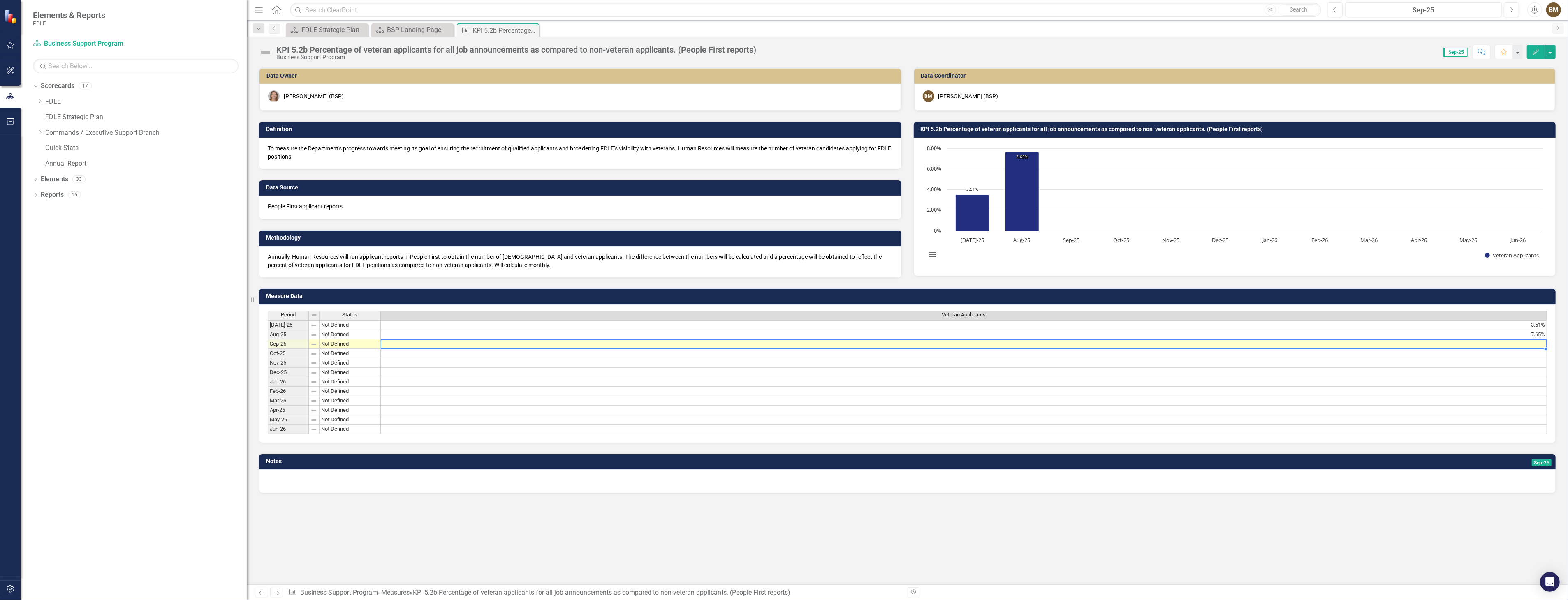
click at [400, 343] on td at bounding box center [964, 345] width 1166 height 10
click at [417, 343] on td at bounding box center [964, 345] width 1166 height 10
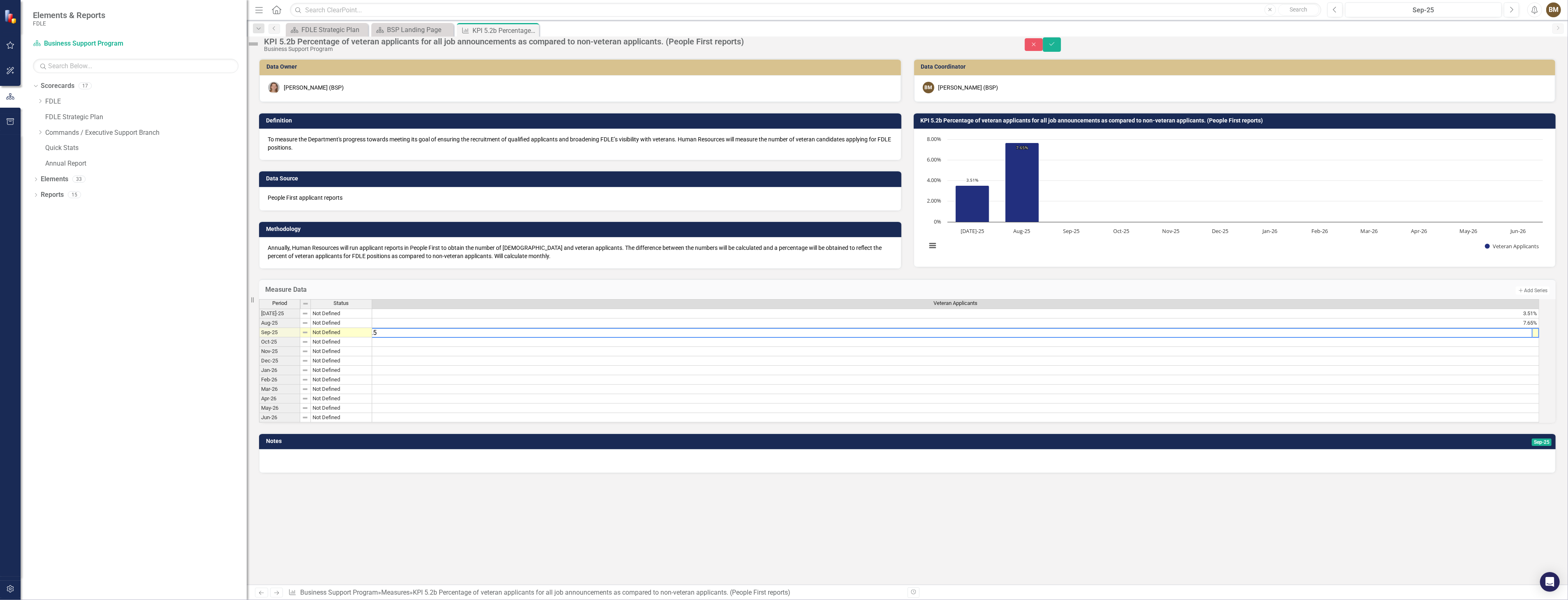
type textarea "8.51"
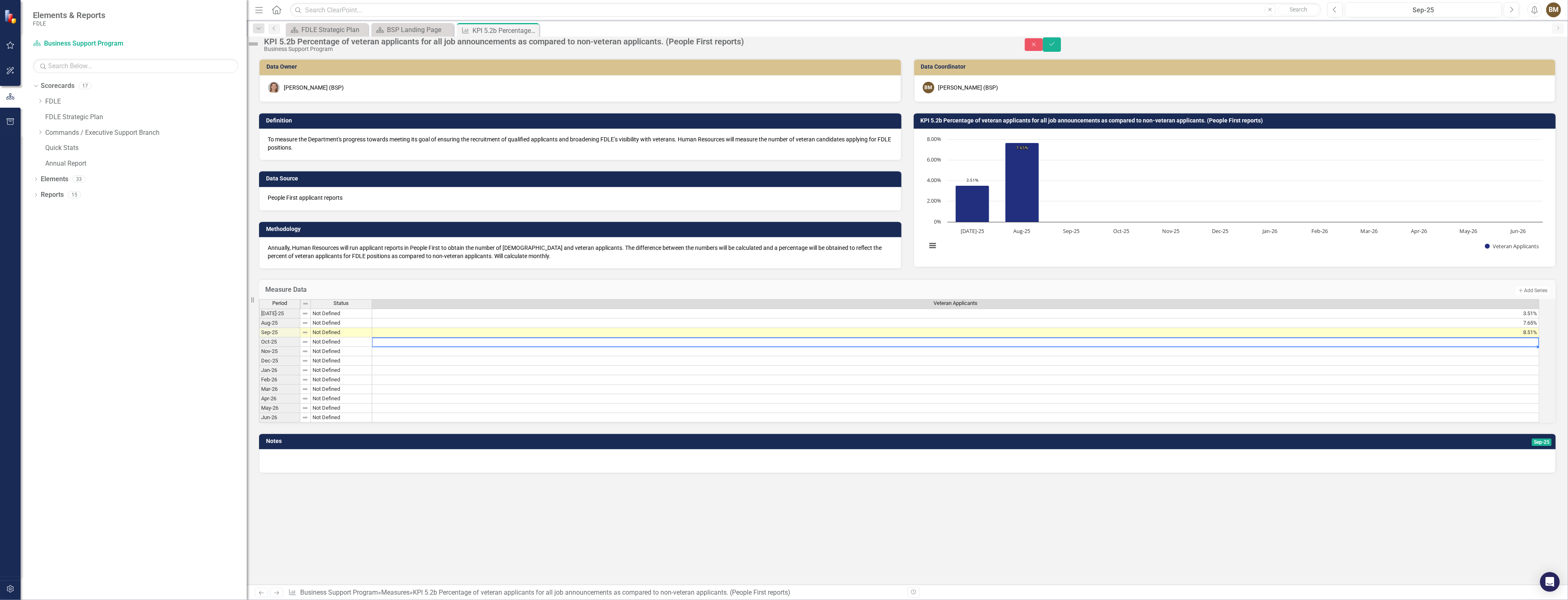
scroll to position [0, 5]
click at [1054, 45] on icon "submit" at bounding box center [1052, 45] width 5 height 4
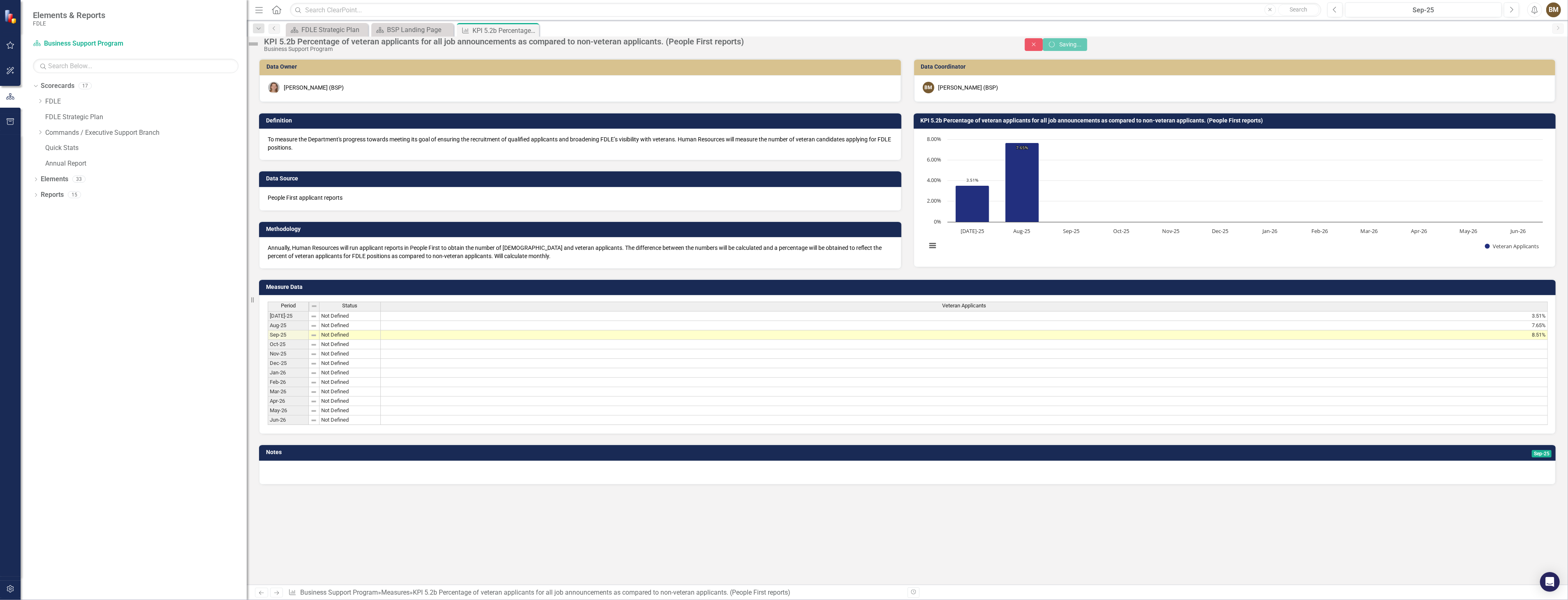
scroll to position [0, 0]
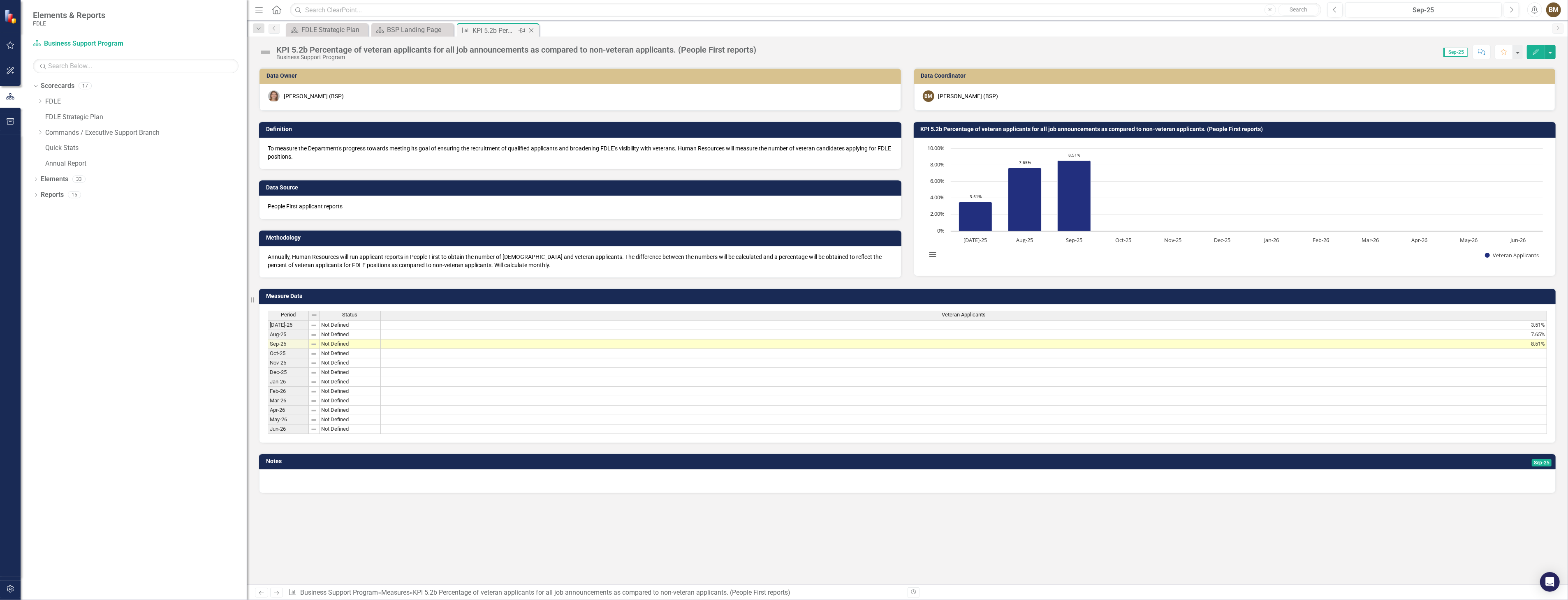
click at [533, 30] on icon "Close" at bounding box center [531, 29] width 8 height 6
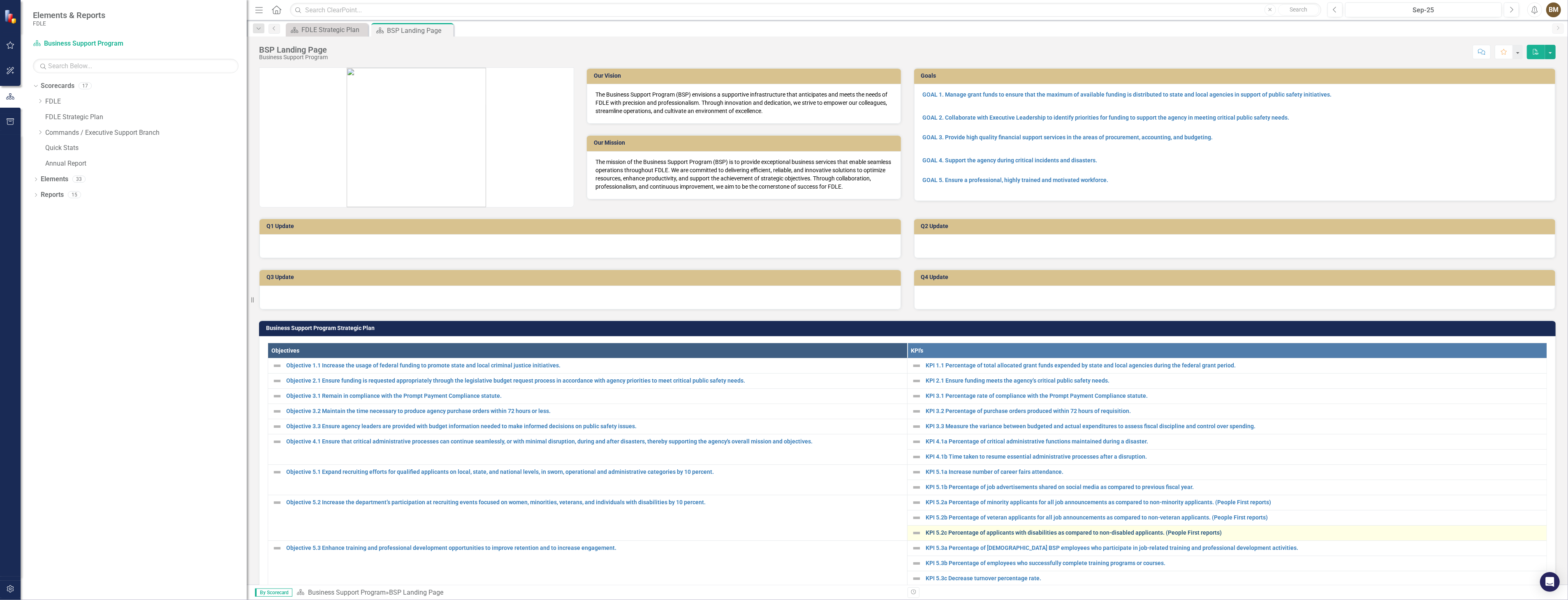
click at [957, 531] on link "KPI 5.2c Percentage of applicants with disabilities as compared to non-disabled…" at bounding box center [1234, 532] width 617 height 6
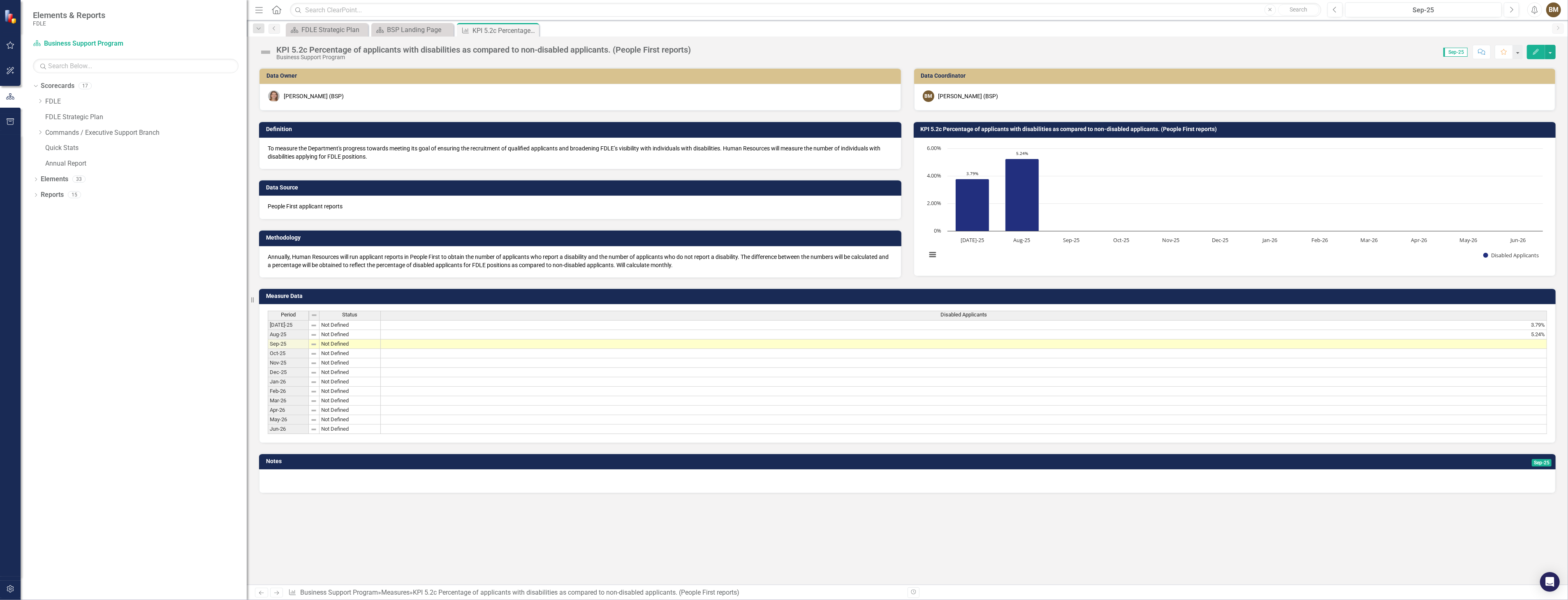
click at [421, 340] on td at bounding box center [964, 345] width 1166 height 10
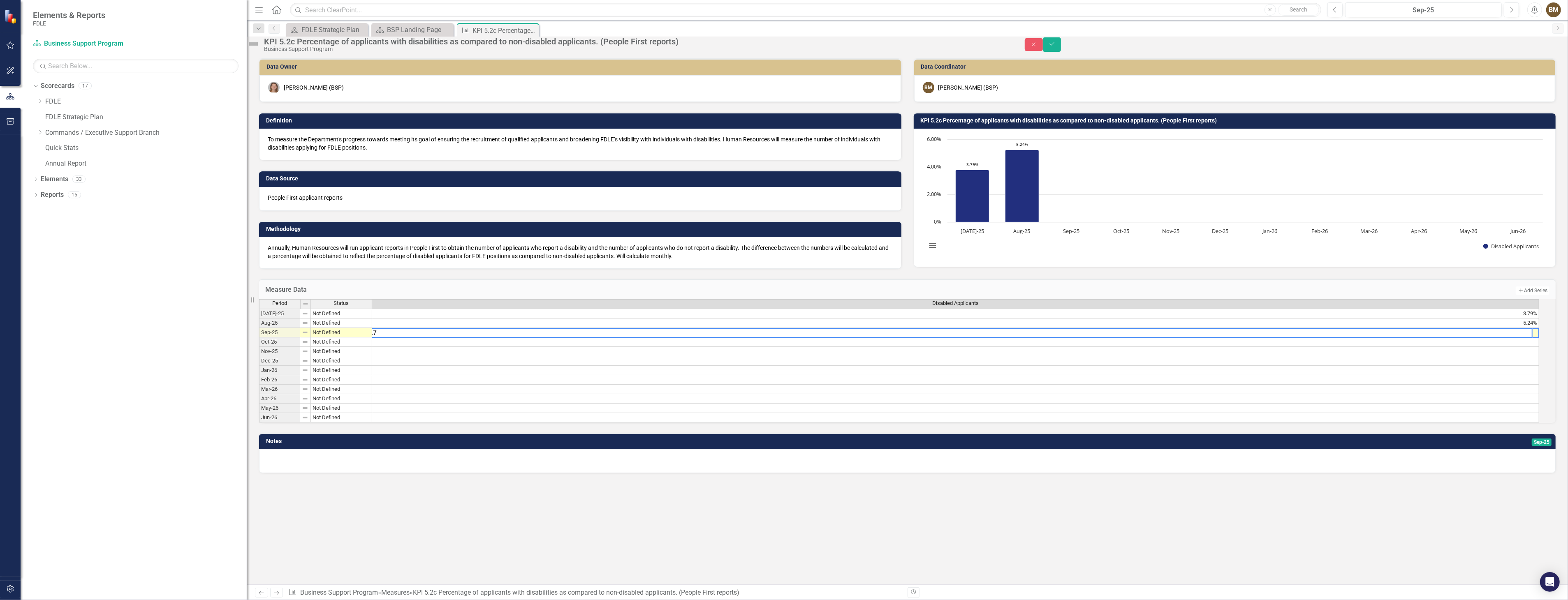
type textarea "2.71"
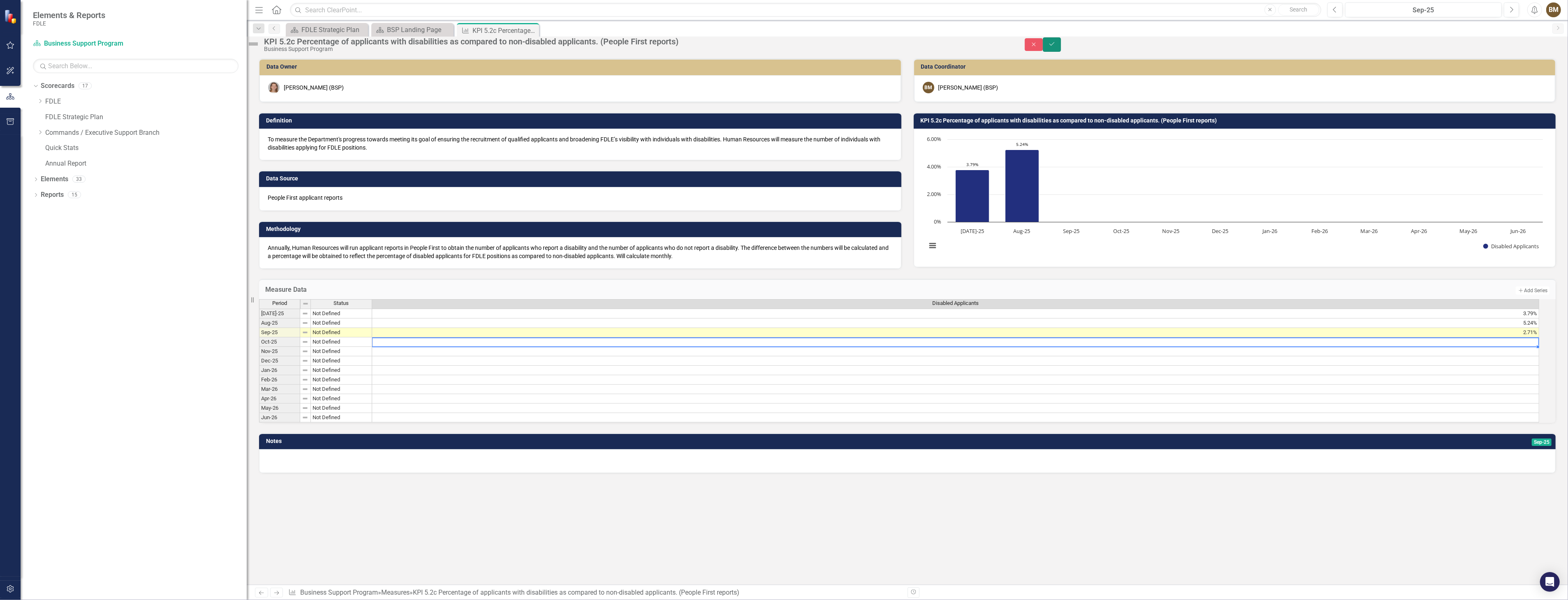
click at [1056, 46] on icon "Save" at bounding box center [1052, 44] width 7 height 5
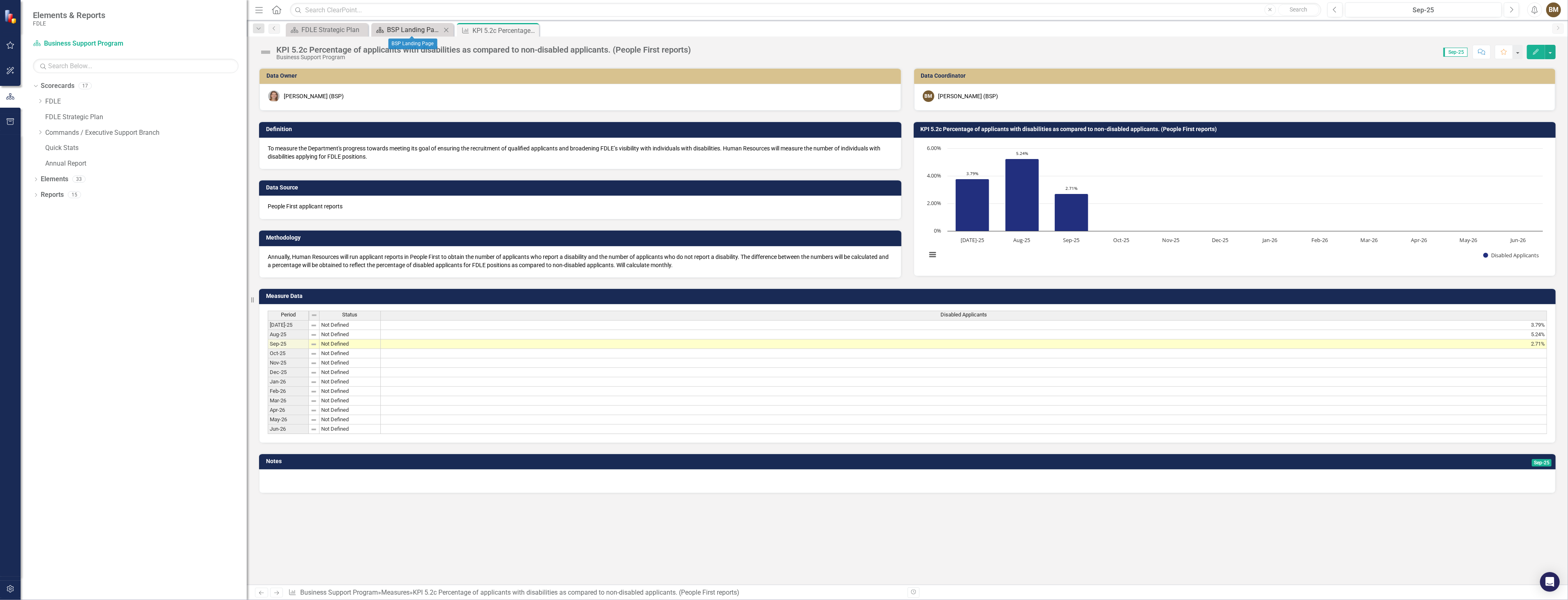
click at [417, 28] on div "BSP Landing Page" at bounding box center [414, 30] width 54 height 11
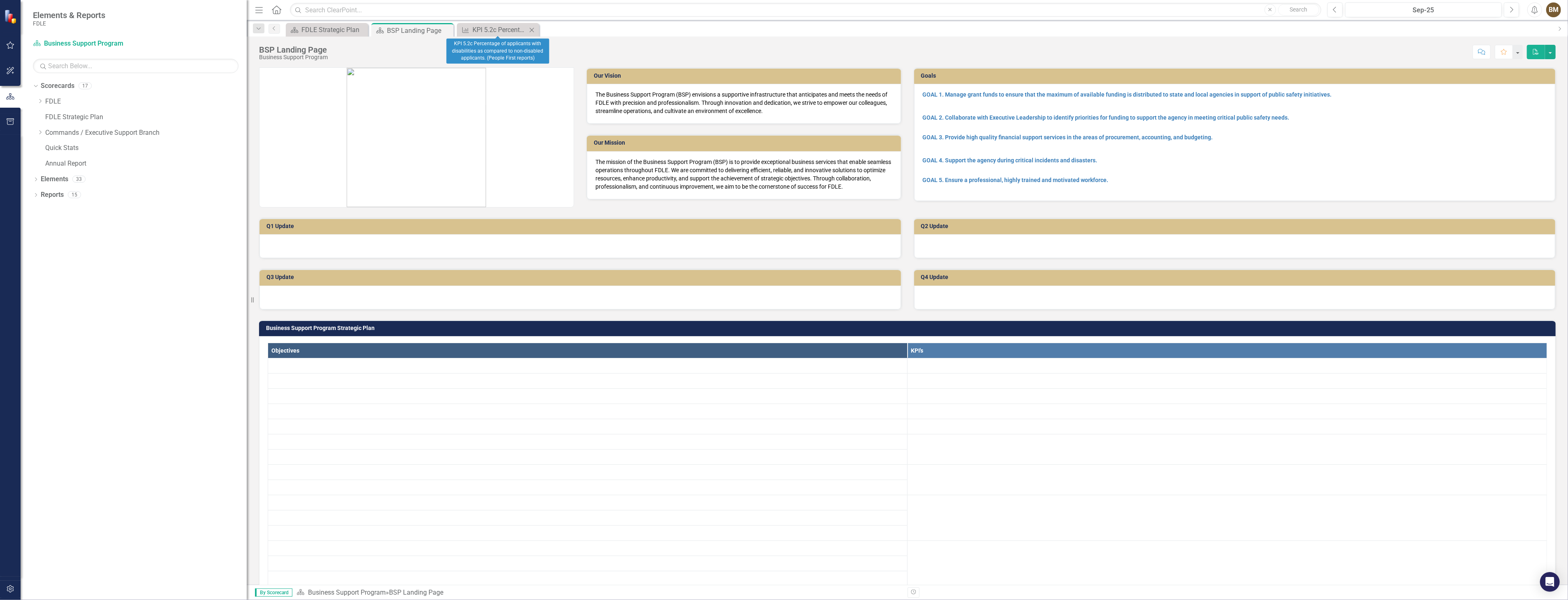
click at [535, 31] on icon "Close" at bounding box center [532, 29] width 8 height 6
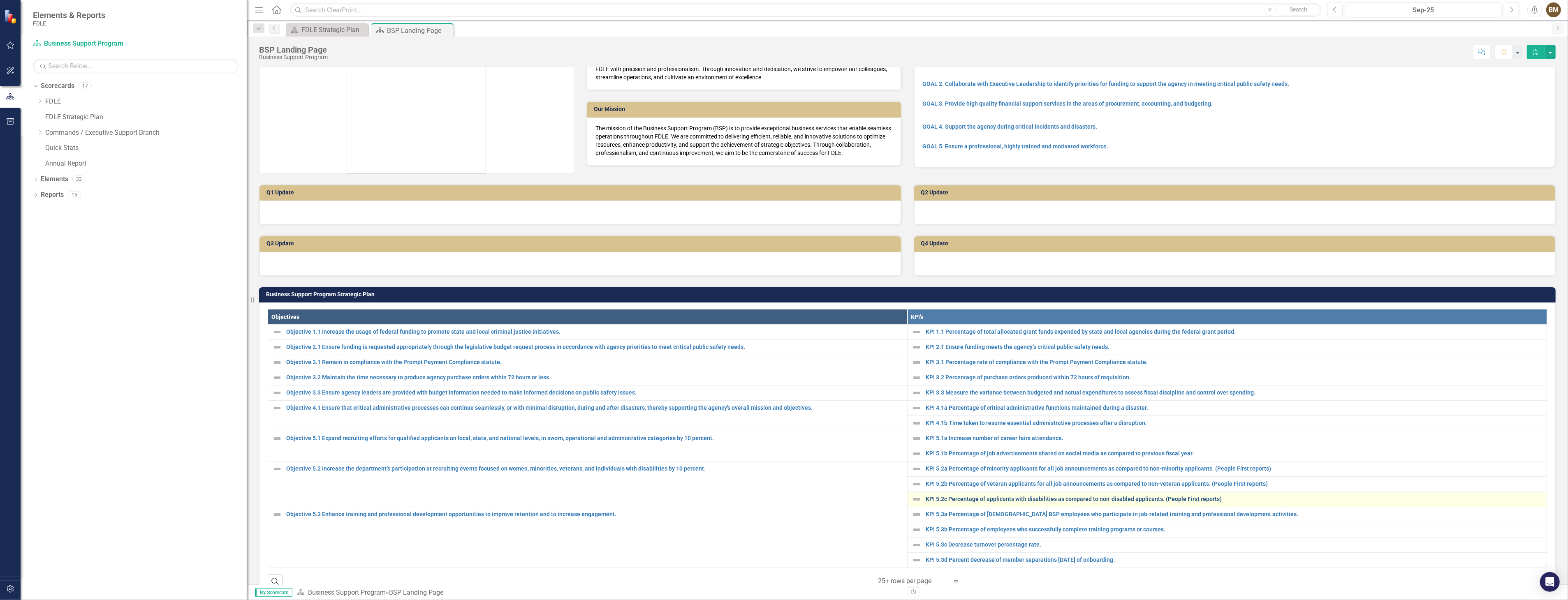
scroll to position [92, 0]
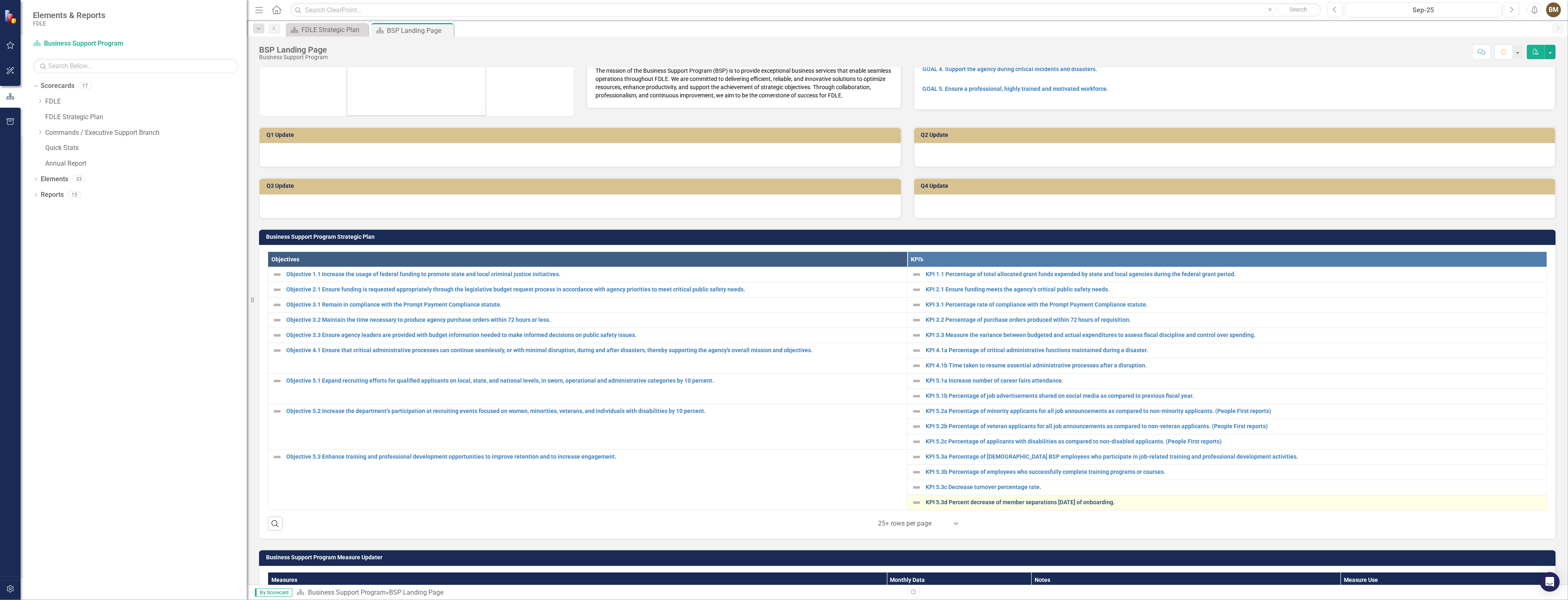
click at [960, 502] on link "KPI 5.3d Percent decrease of member separations [DATE] of onboarding." at bounding box center [1234, 502] width 617 height 6
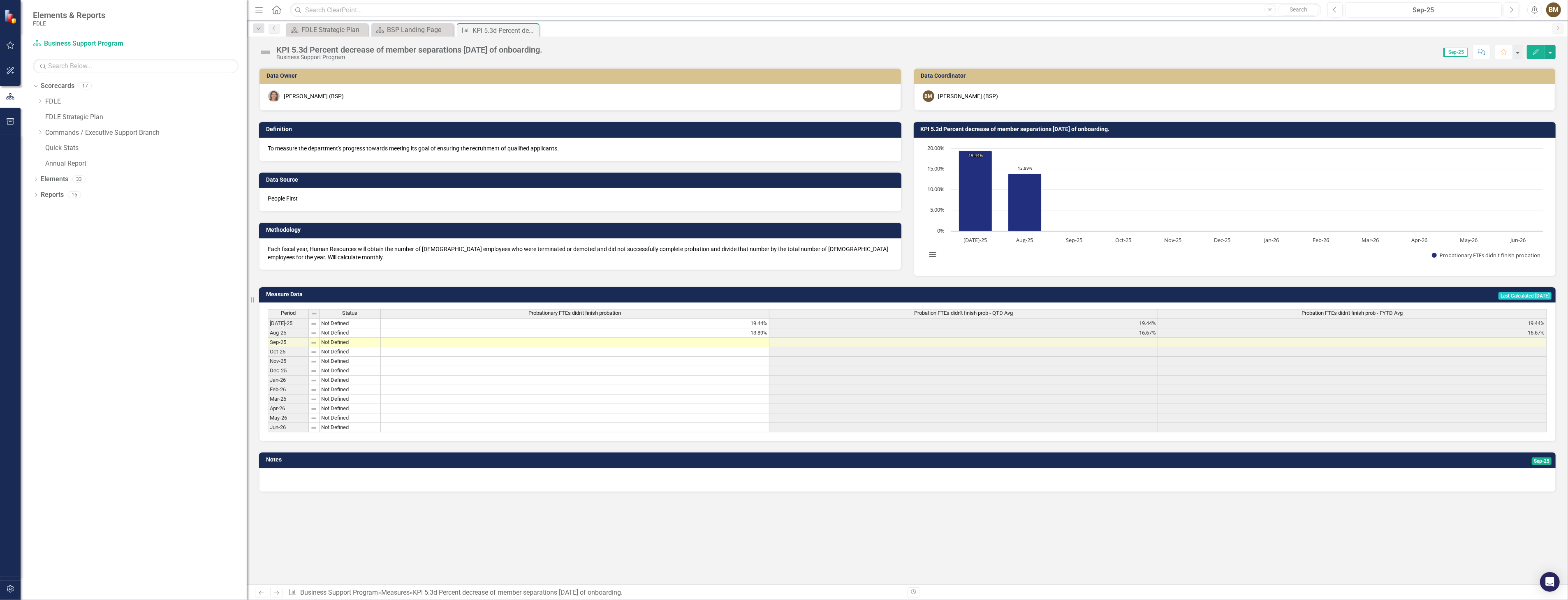
click at [1103, 418] on td at bounding box center [963, 418] width 388 height 10
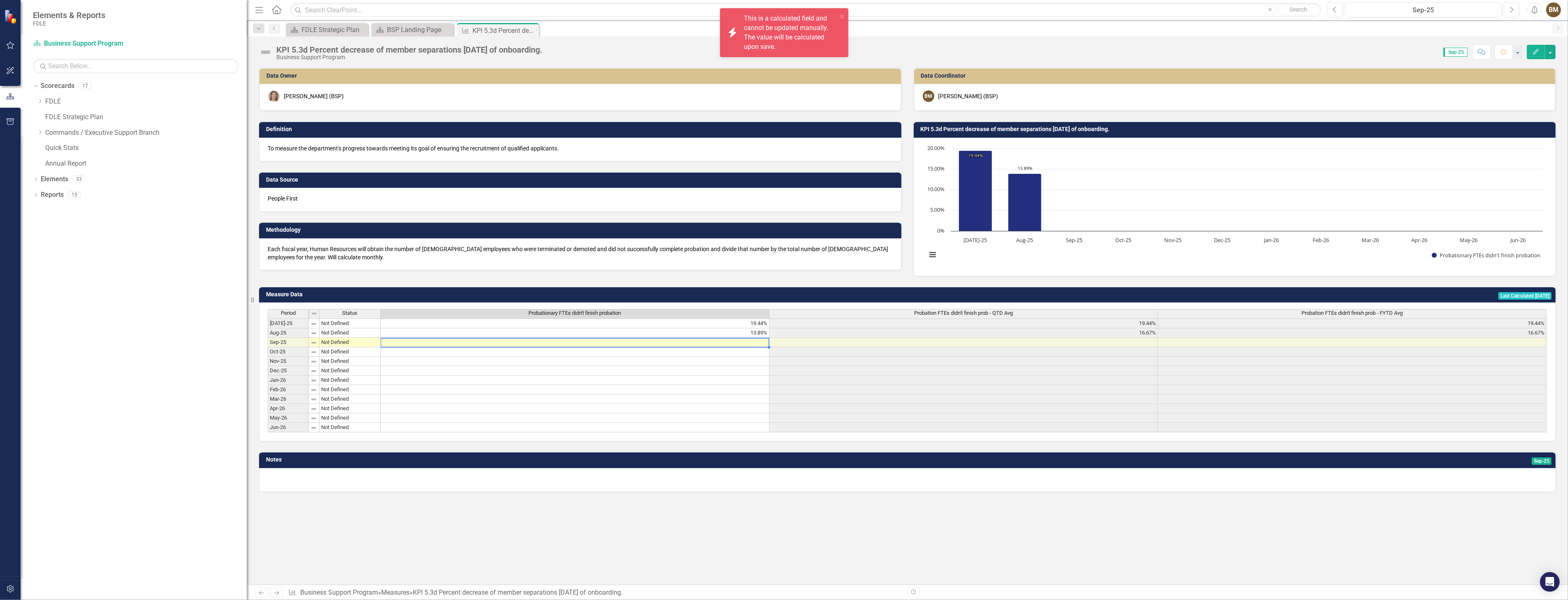
click at [678, 342] on td at bounding box center [575, 343] width 388 height 10
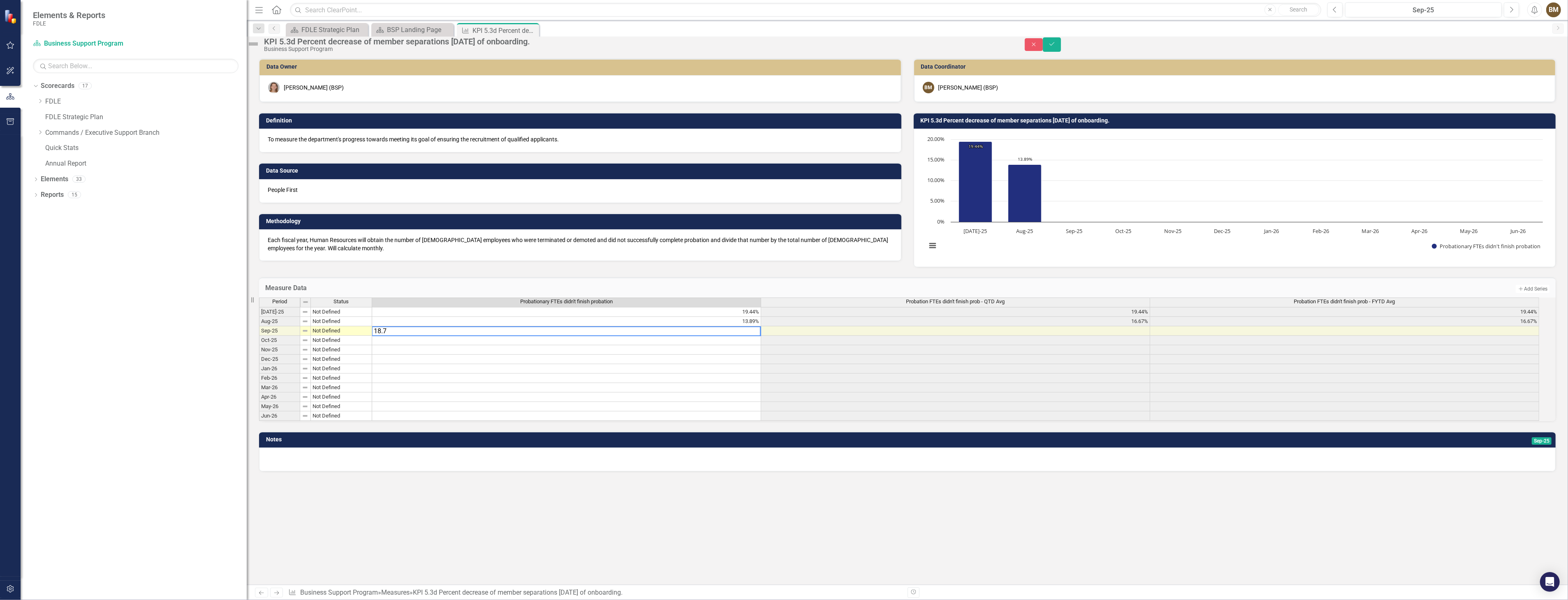
type textarea "18.75"
click at [1056, 46] on icon "Save" at bounding box center [1052, 44] width 7 height 5
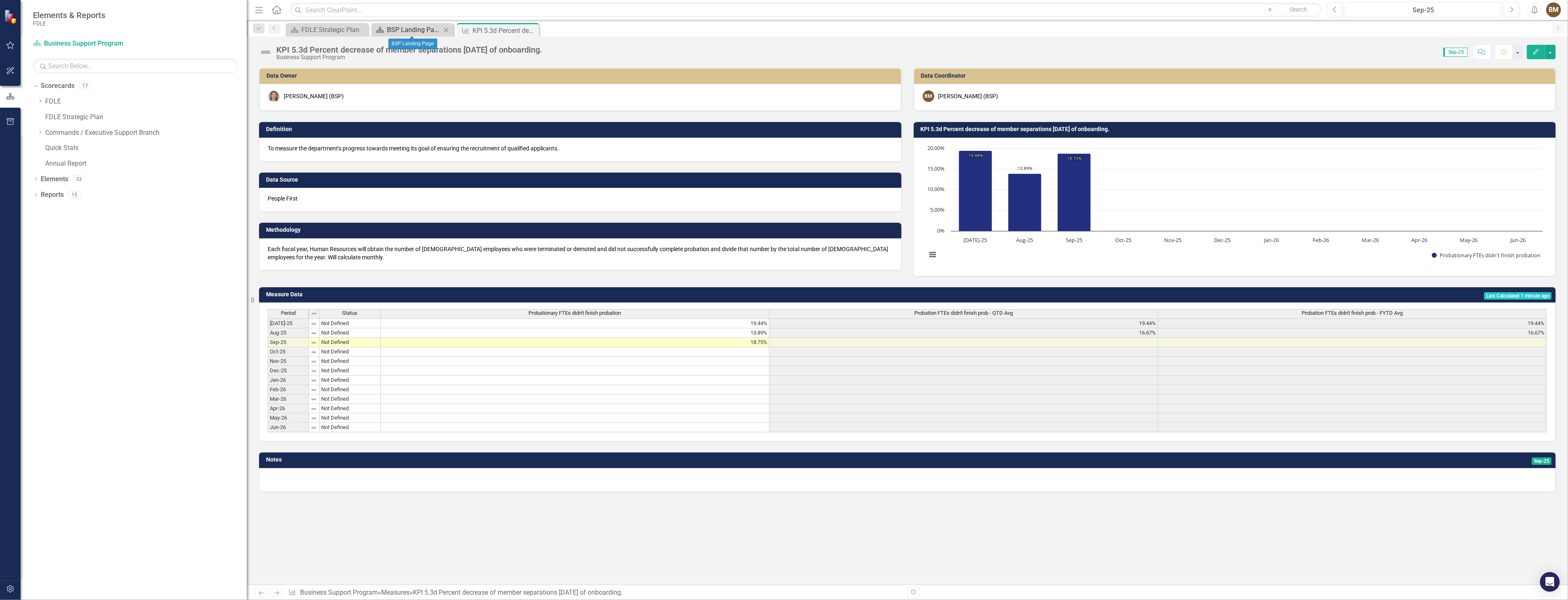
click at [409, 30] on div "BSP Landing Page" at bounding box center [414, 30] width 54 height 11
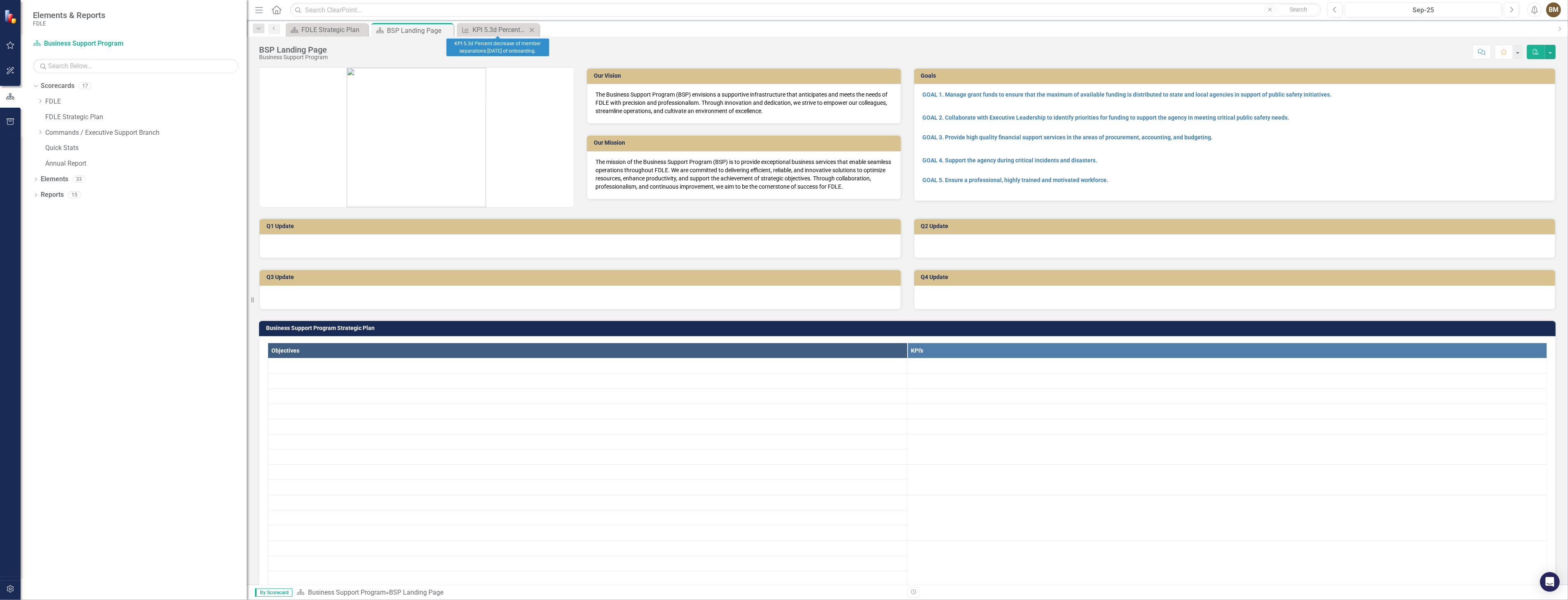
click at [532, 30] on icon at bounding box center [532, 29] width 4 height 4
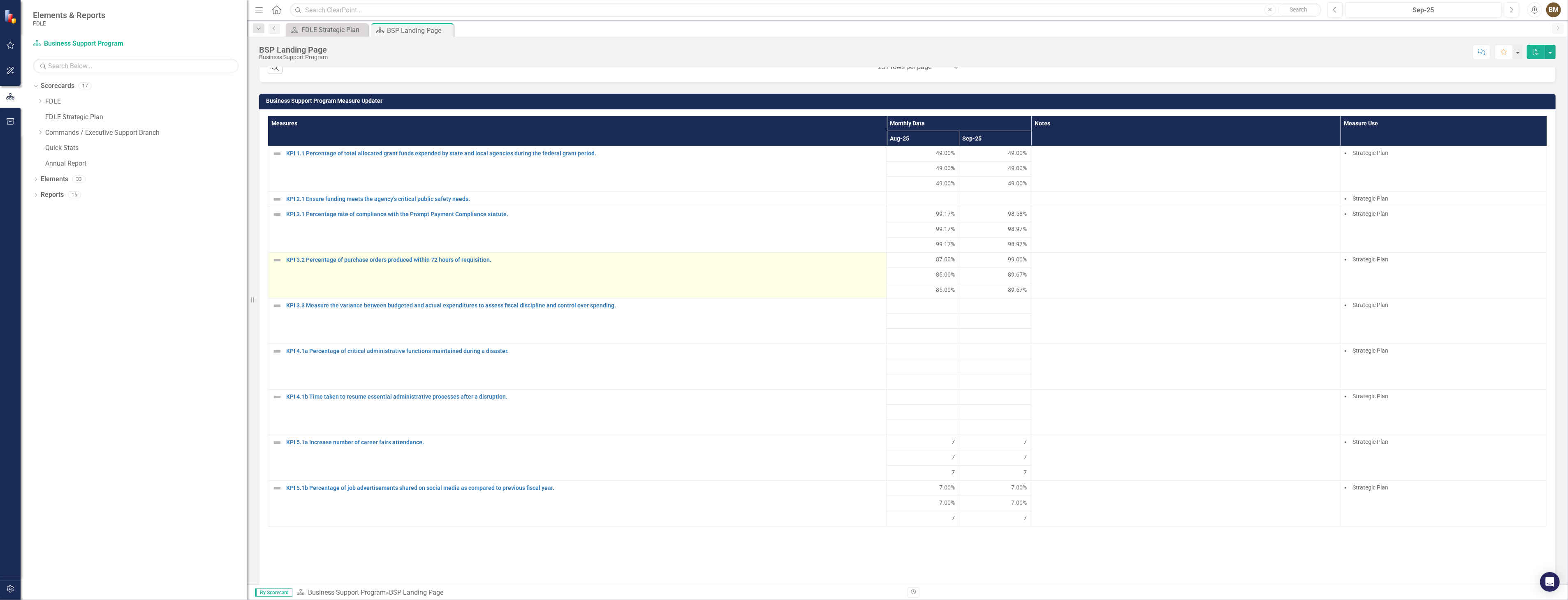
scroll to position [639, 0]
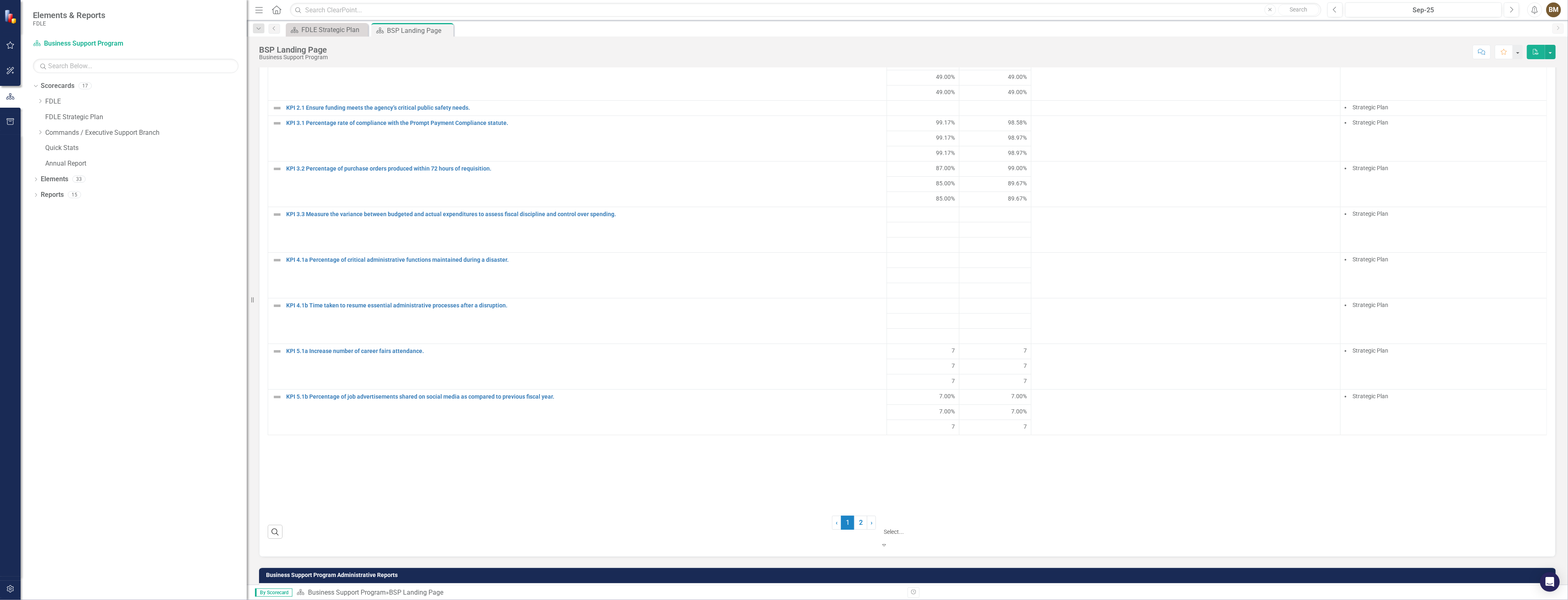
click at [888, 542] on icon "Expand" at bounding box center [884, 545] width 7 height 5
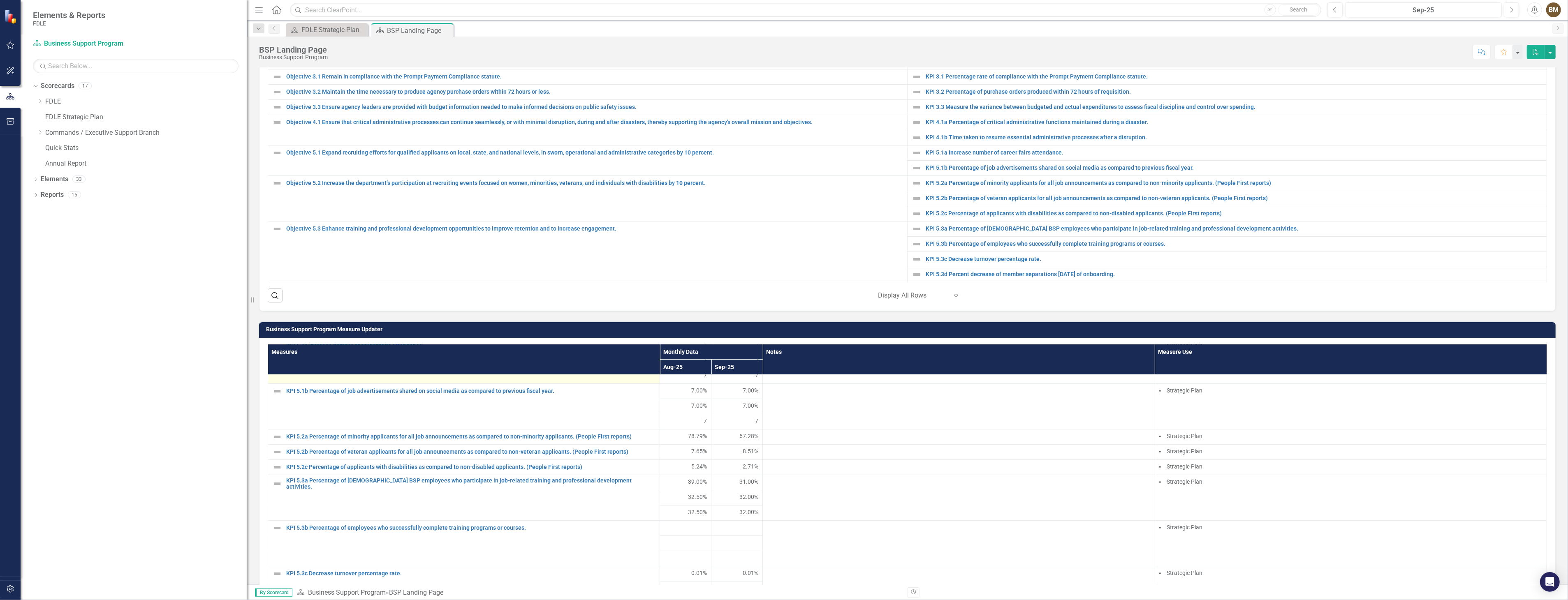
scroll to position [365, 0]
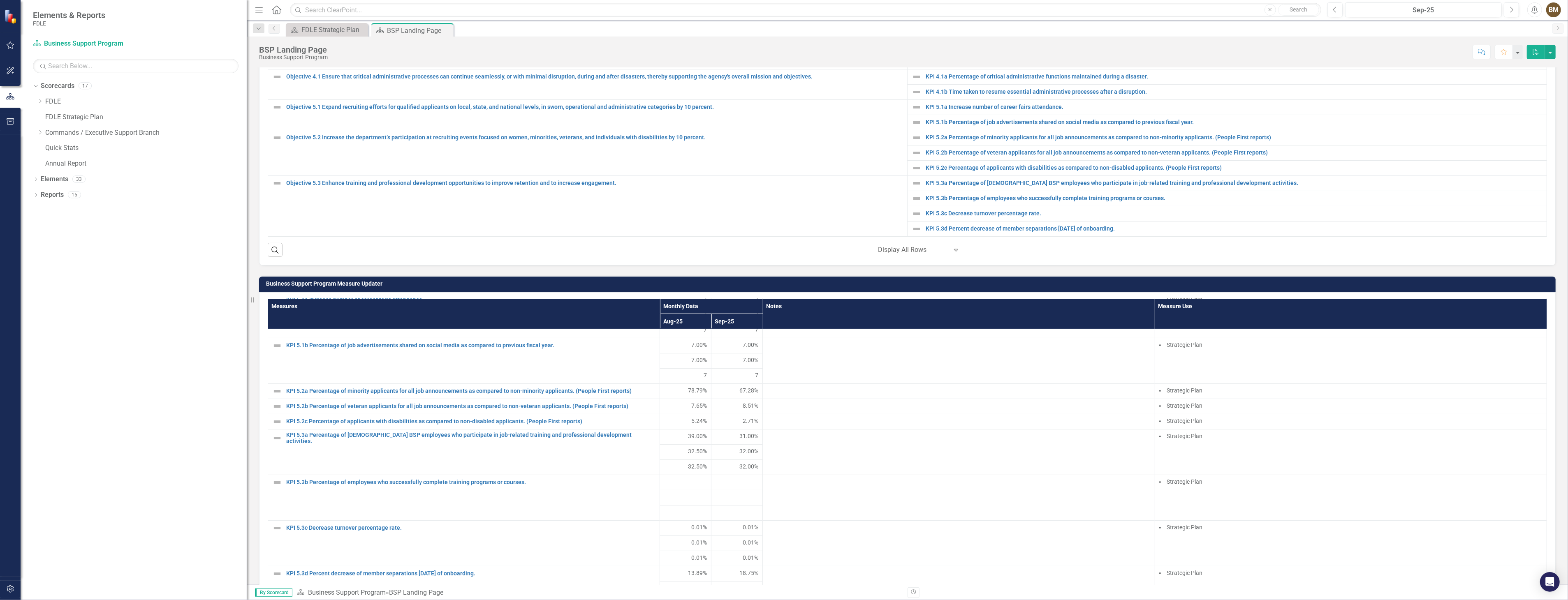
click at [1556, 307] on div "Business Support Program Measure Updater Measures Monthly Data Notes Measure Us…" at bounding box center [907, 522] width 1309 height 513
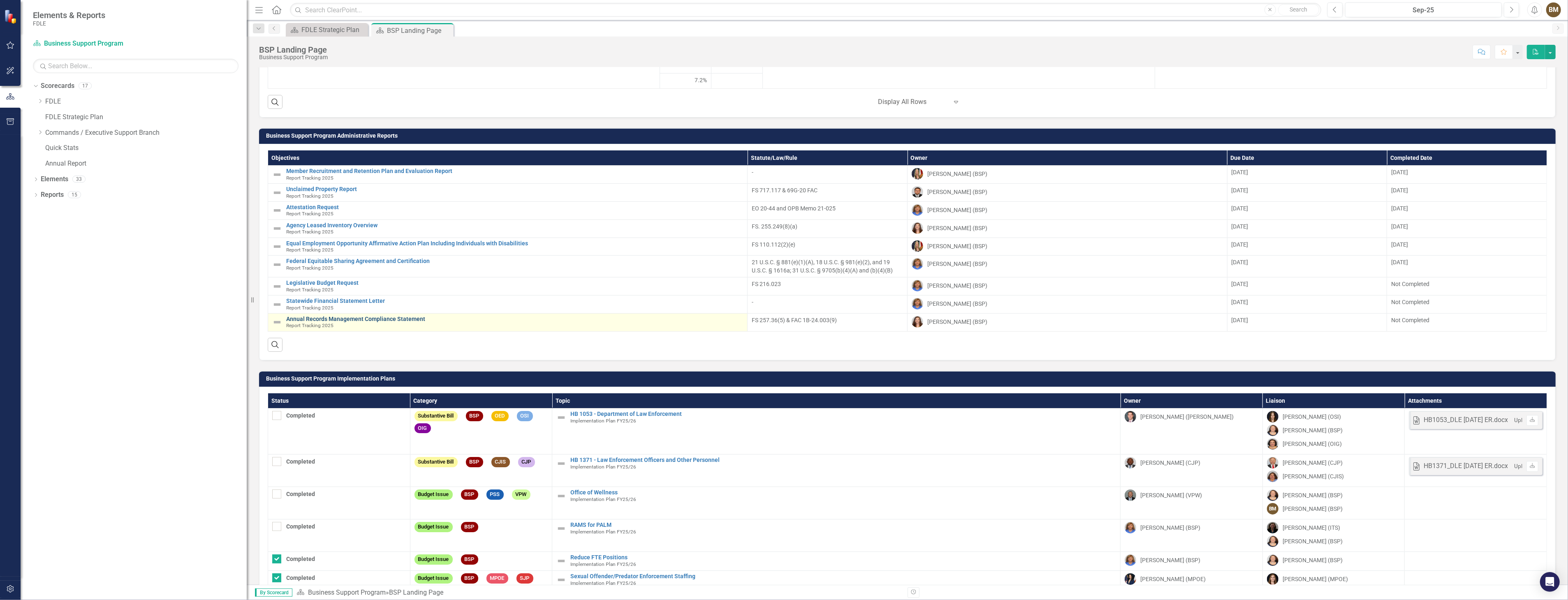
scroll to position [1095, 0]
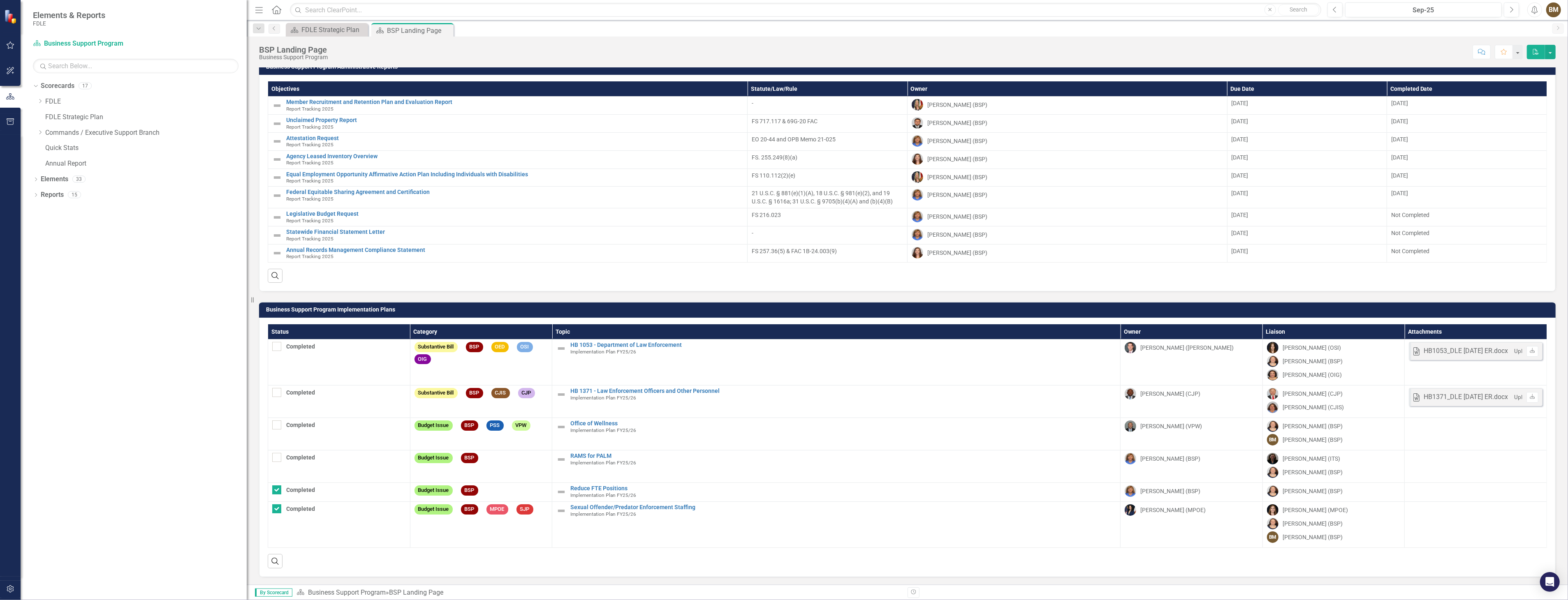
click at [54, 306] on div "Dropdown Scorecards 17 Dropdown FDLE Dropdown Implementation Plans Implementati…" at bounding box center [134, 339] width 226 height 521
